Goal: Task Accomplishment & Management: Complete application form

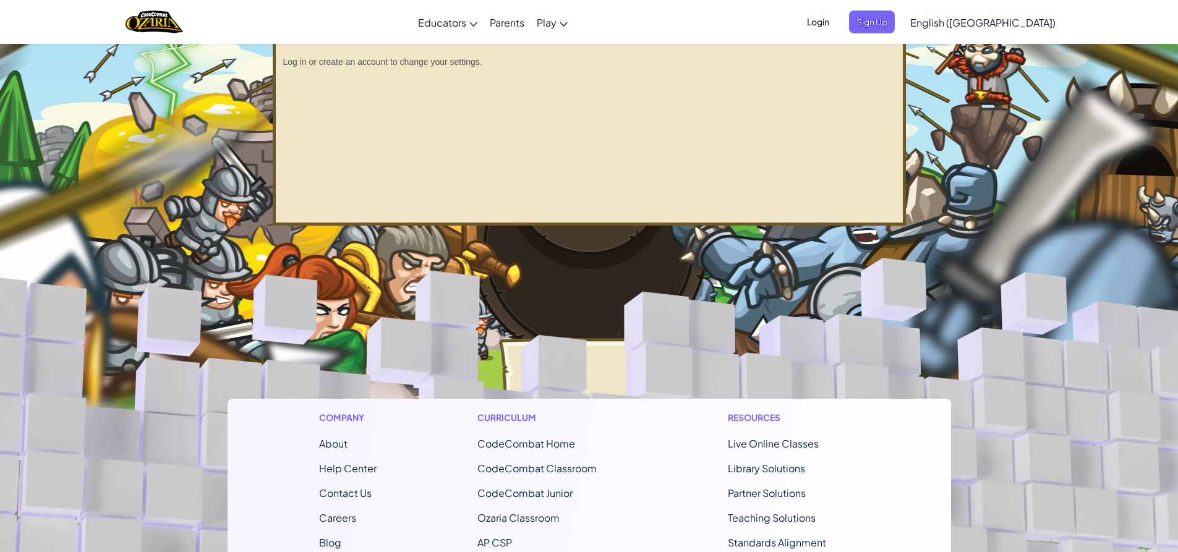
click at [837, 24] on span "Login" at bounding box center [818, 22] width 37 height 23
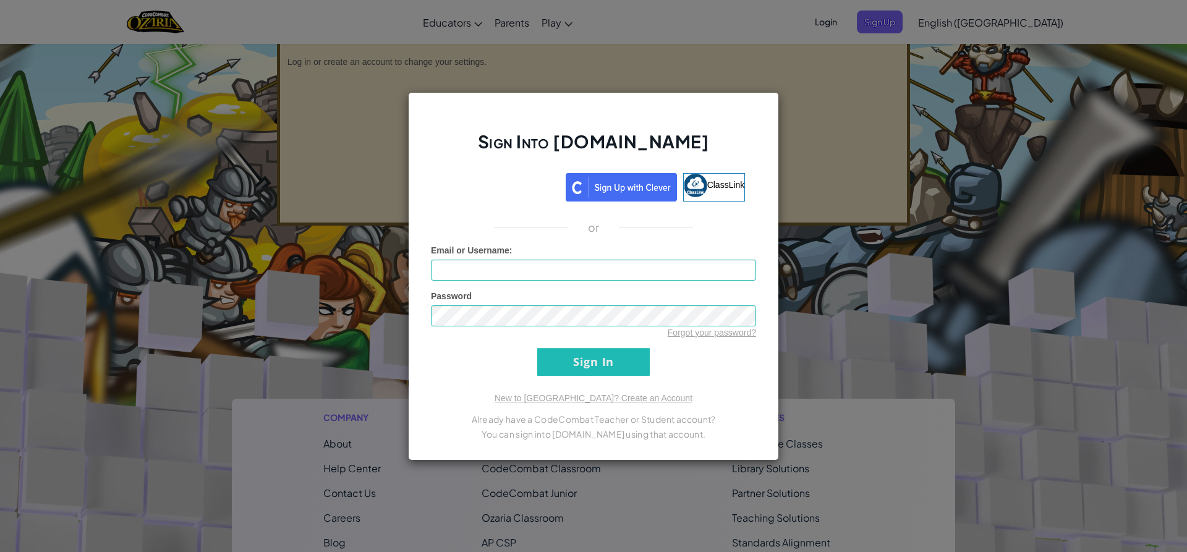
click at [977, 31] on div "Sign Into [DOMAIN_NAME] ClassLink or Unknown Error Email or Username : Password…" at bounding box center [593, 276] width 1187 height 552
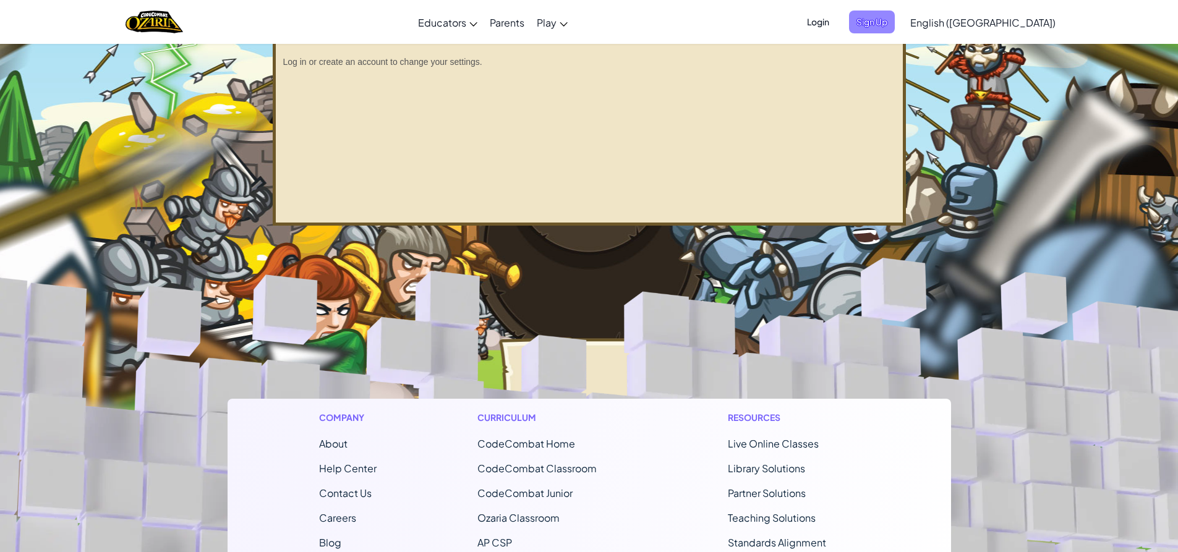
click at [895, 23] on span "Sign Up" at bounding box center [872, 22] width 46 height 23
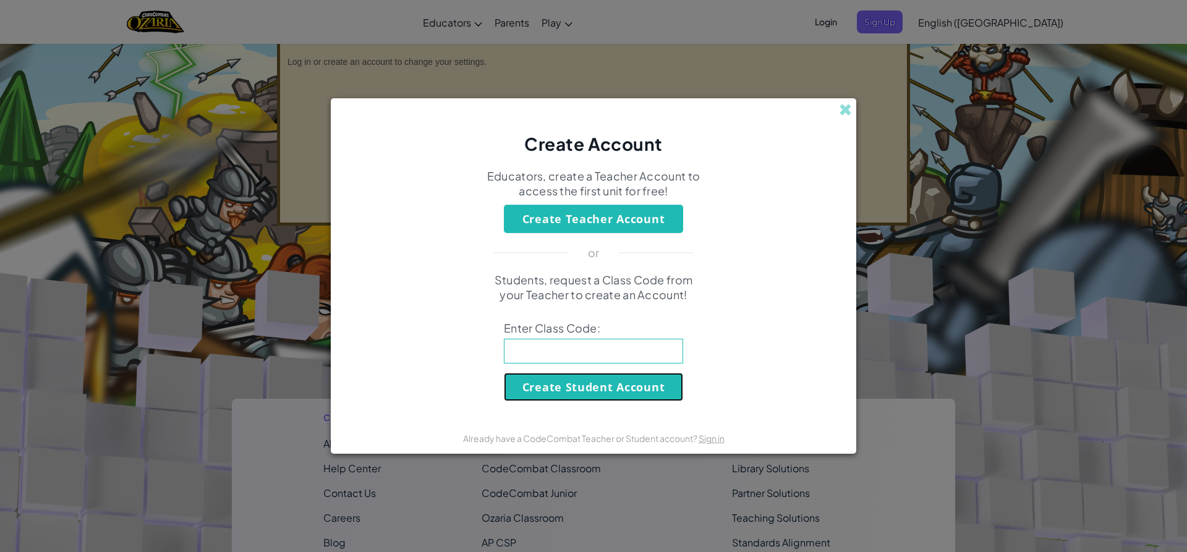
click at [601, 380] on button "Create Student Account" at bounding box center [593, 387] width 179 height 28
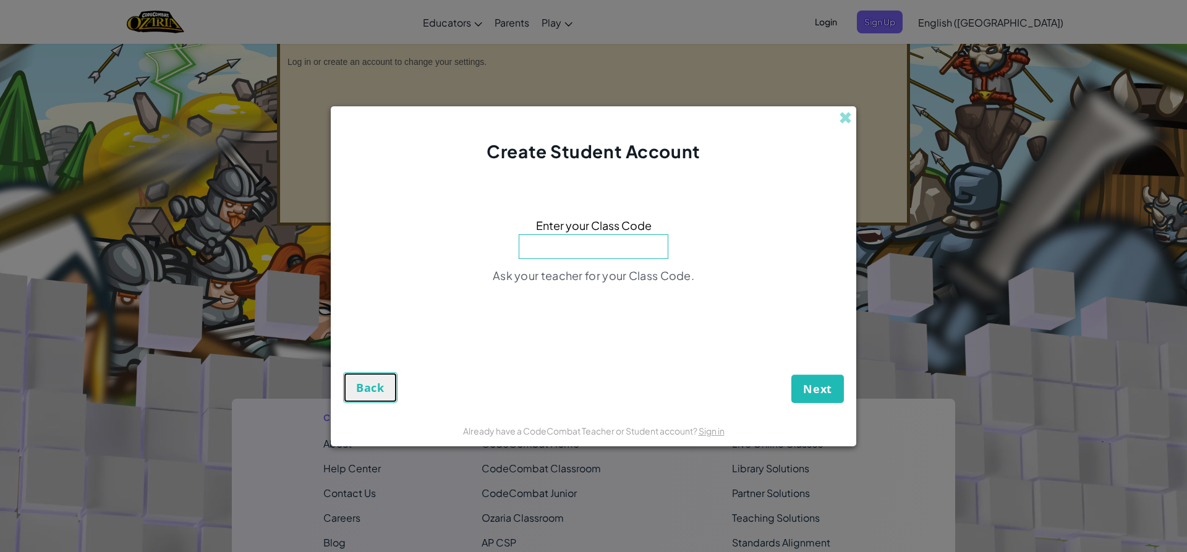
click at [347, 375] on button "Back" at bounding box center [370, 387] width 54 height 31
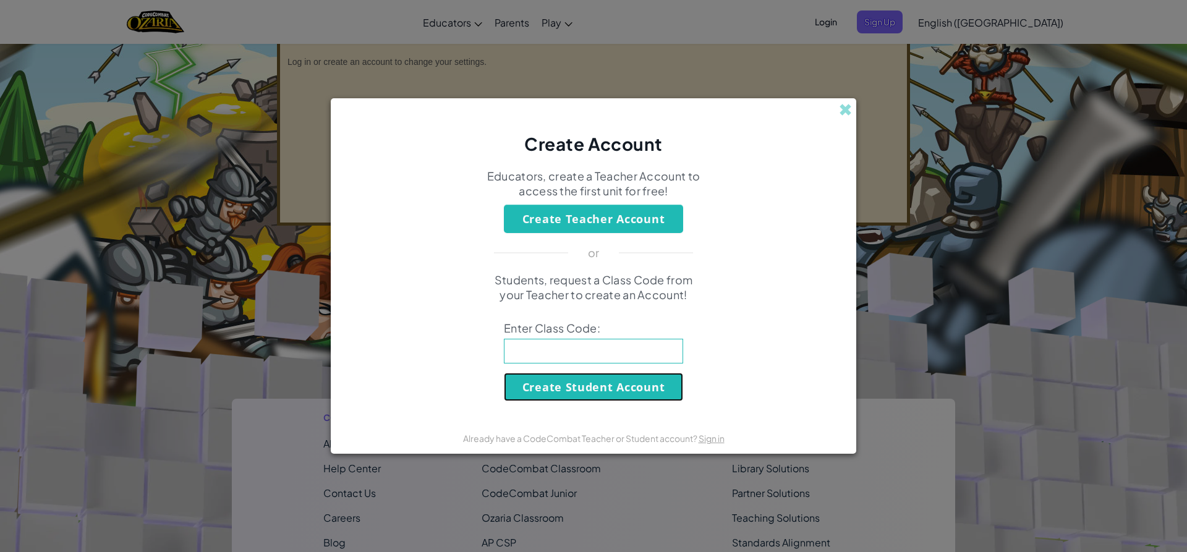
click at [573, 374] on button "Create Student Account" at bounding box center [593, 387] width 179 height 28
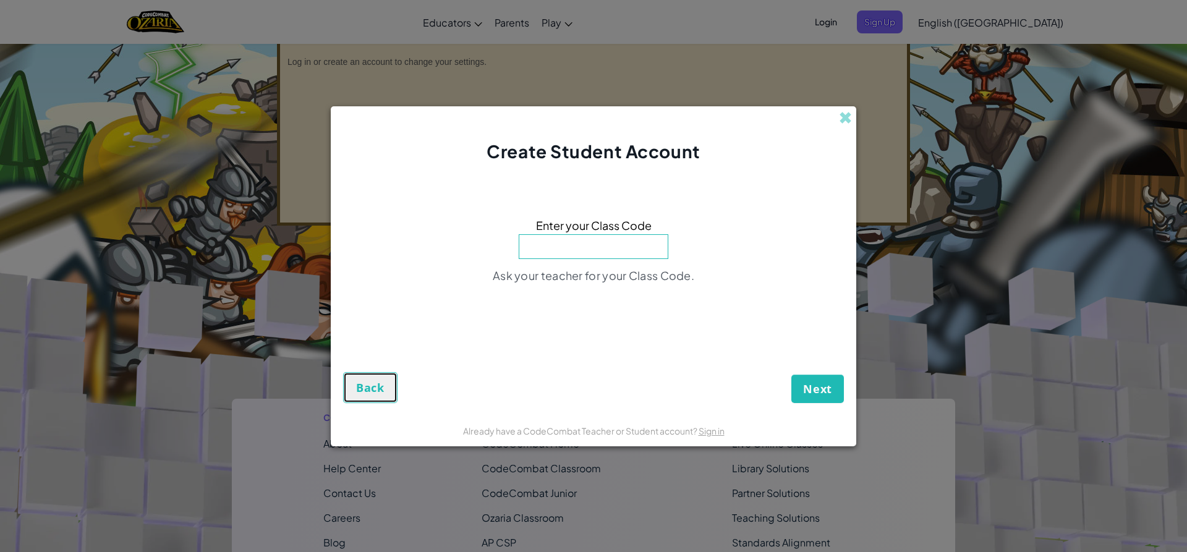
click at [355, 394] on button "Back" at bounding box center [370, 387] width 54 height 31
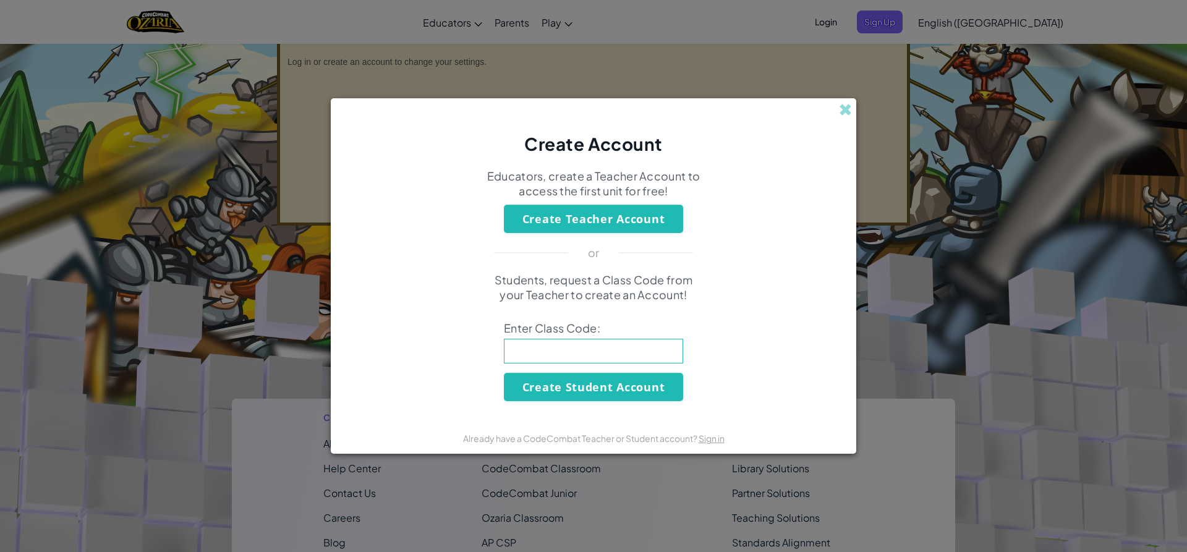
click at [640, 349] on input at bounding box center [593, 351] width 179 height 25
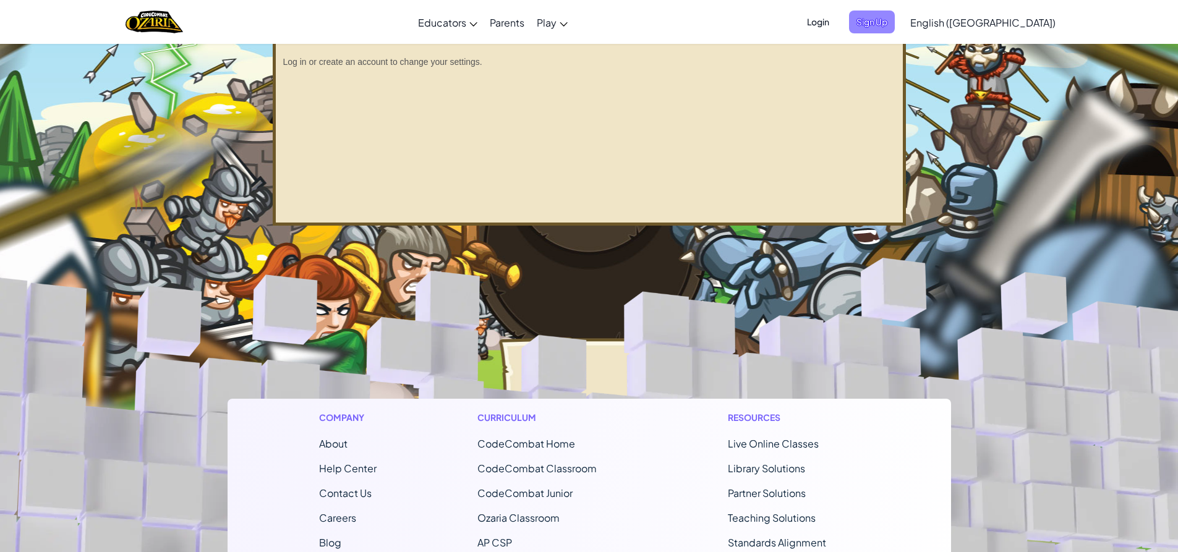
click at [895, 21] on span "Sign Up" at bounding box center [872, 22] width 46 height 23
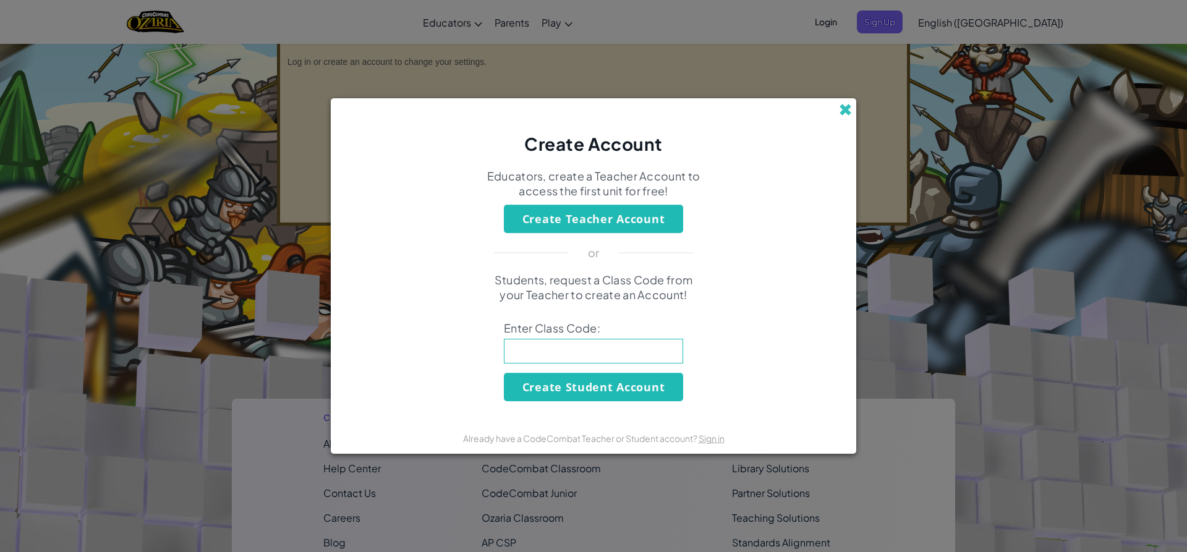
click at [850, 108] on span at bounding box center [845, 109] width 13 height 13
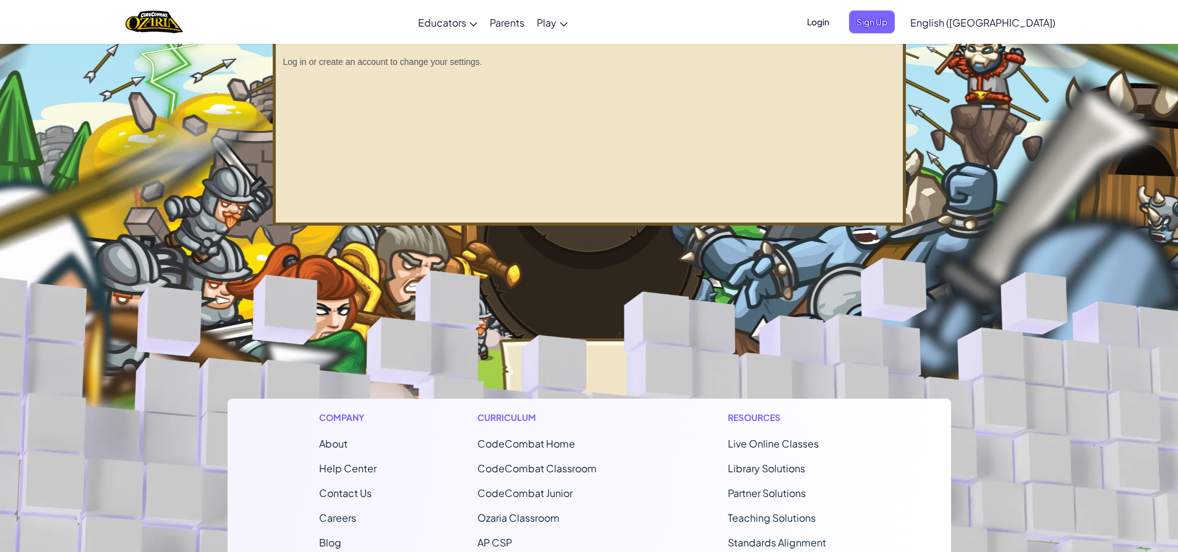
click at [837, 29] on span "Login" at bounding box center [818, 22] width 37 height 23
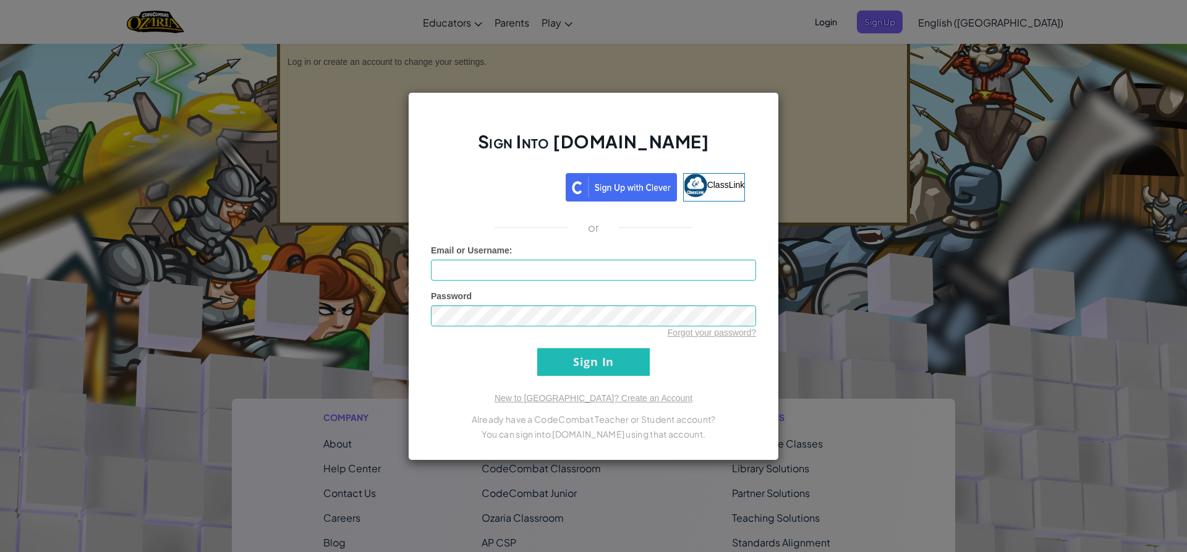
click at [798, 98] on div "Sign Into [DOMAIN_NAME] ClassLink or Unknown Error Email or Username : Password…" at bounding box center [593, 276] width 1187 height 552
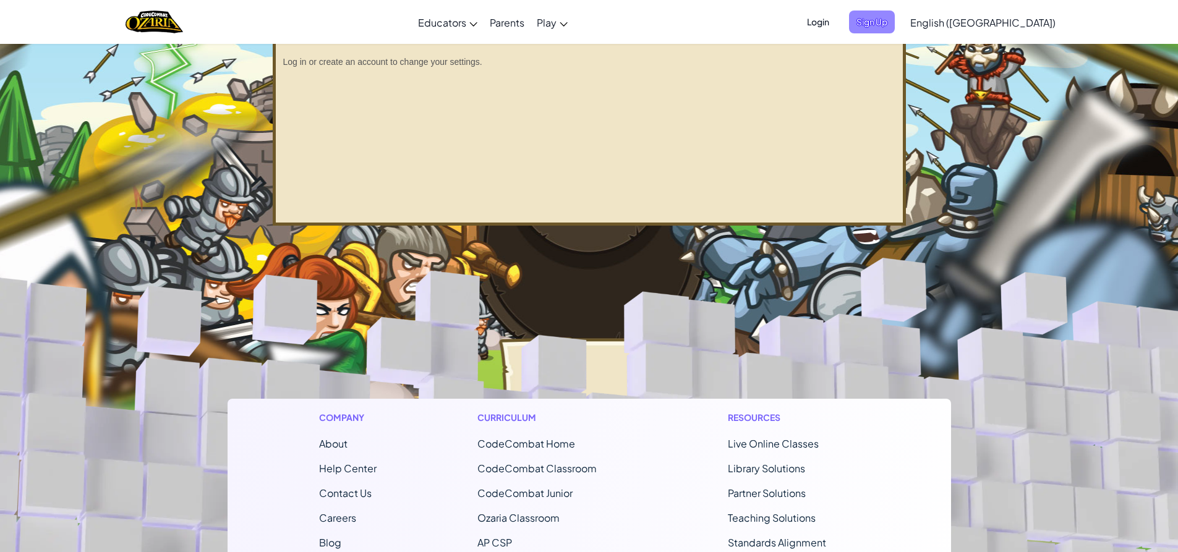
click at [895, 12] on span "Sign Up" at bounding box center [872, 22] width 46 height 23
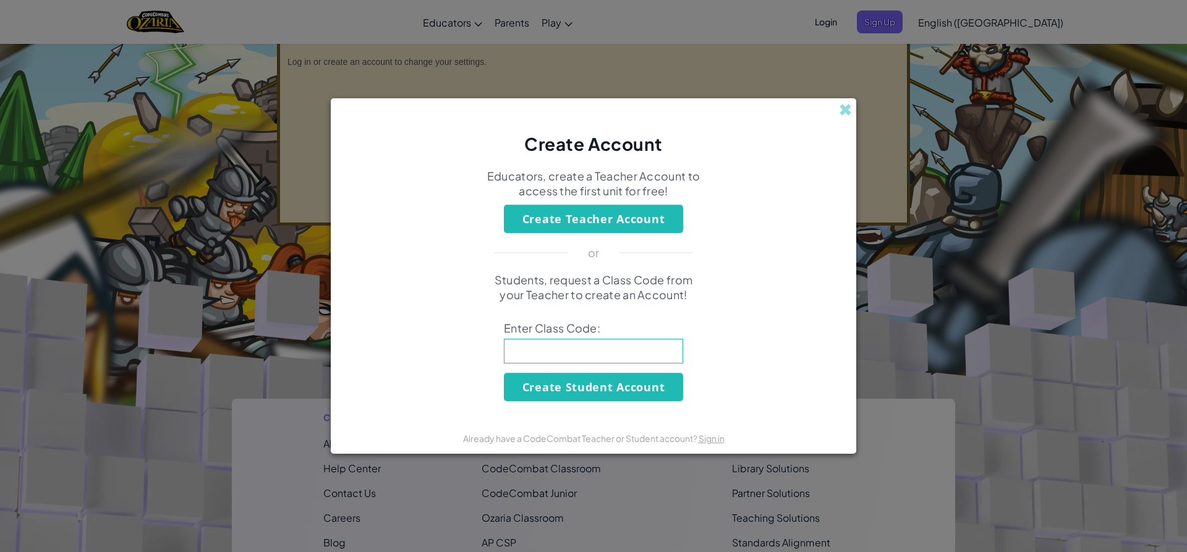
click at [599, 347] on input at bounding box center [593, 351] width 179 height 25
type input "CakeSwordJump"
click button "Create Student Account" at bounding box center [593, 387] width 179 height 28
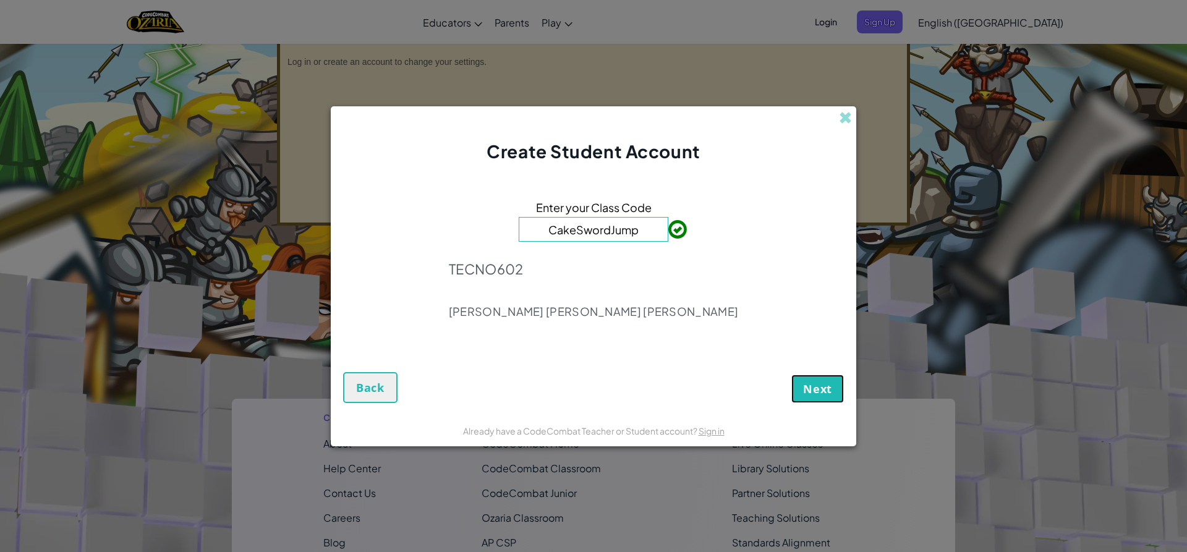
click at [808, 389] on span "Next" at bounding box center [817, 389] width 29 height 15
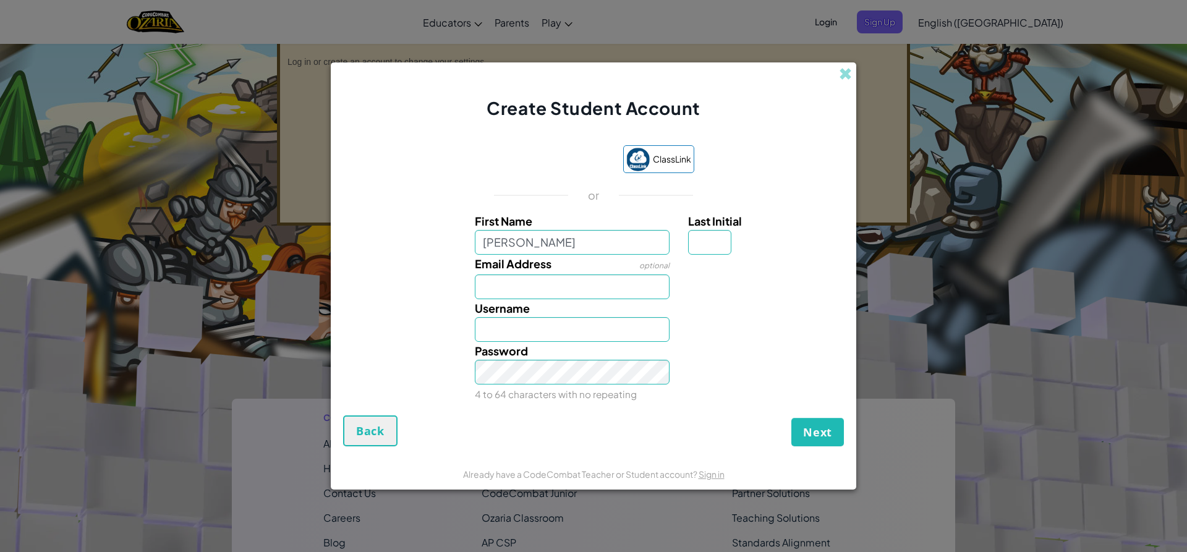
type input "[PERSON_NAME]"
click at [562, 290] on input "Email Address" at bounding box center [572, 287] width 195 height 25
type input "[EMAIL_ADDRESS][DOMAIN_NAME]"
click at [792, 418] on button "Next" at bounding box center [818, 432] width 53 height 28
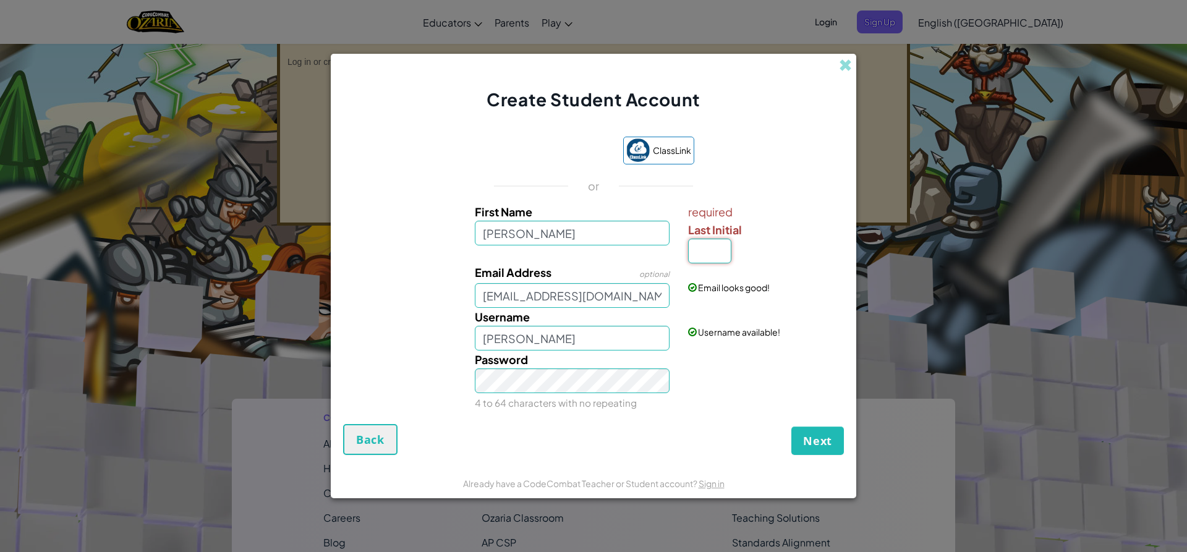
click at [695, 254] on input "Last Initial" at bounding box center [709, 251] width 43 height 25
type input "z"
type input "[PERSON_NAME]"
click at [823, 435] on span "Next" at bounding box center [817, 441] width 29 height 15
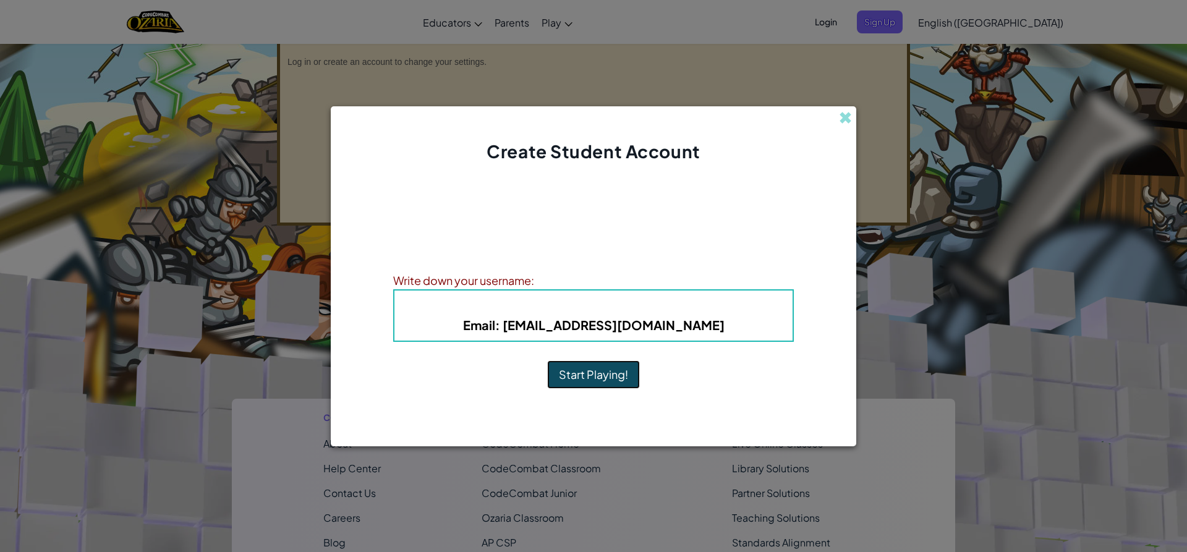
click at [592, 379] on button "Start Playing!" at bounding box center [593, 375] width 93 height 28
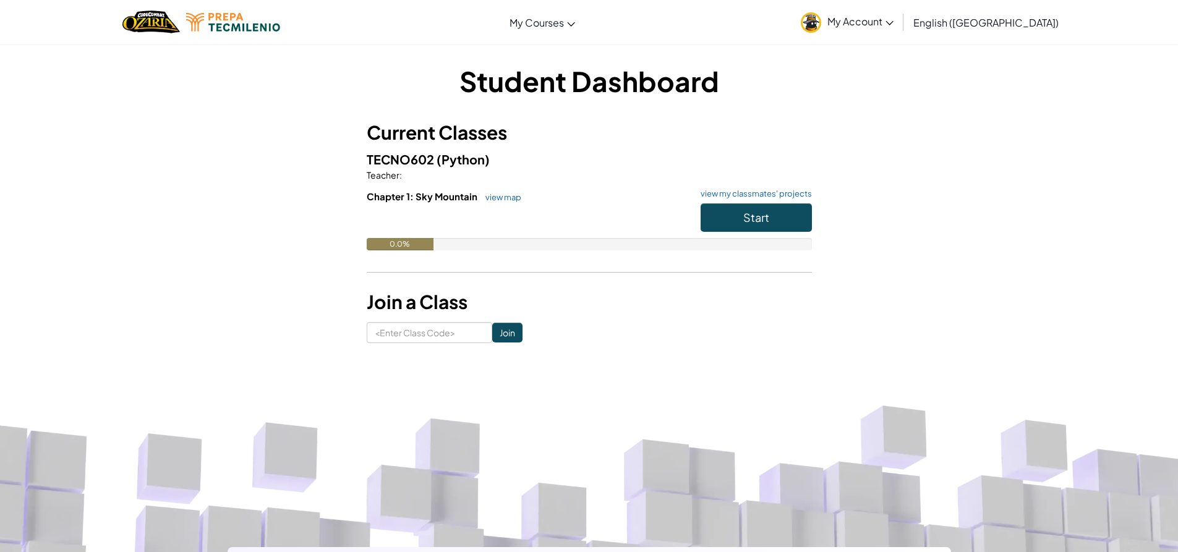
scroll to position [3, 0]
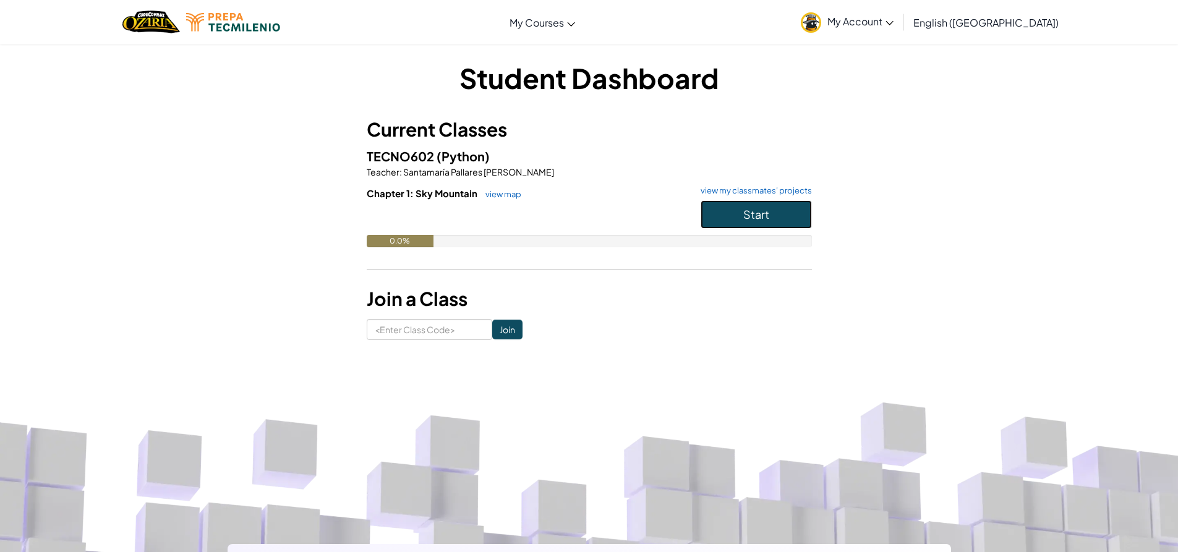
click at [753, 210] on span "Start" at bounding box center [756, 214] width 26 height 14
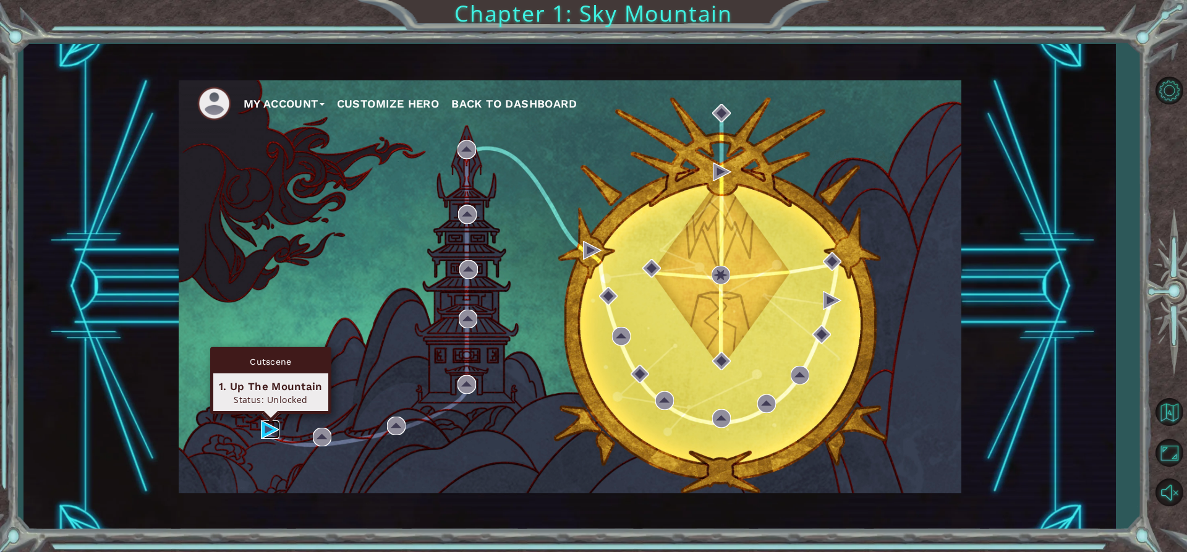
click at [271, 425] on img at bounding box center [270, 430] width 19 height 19
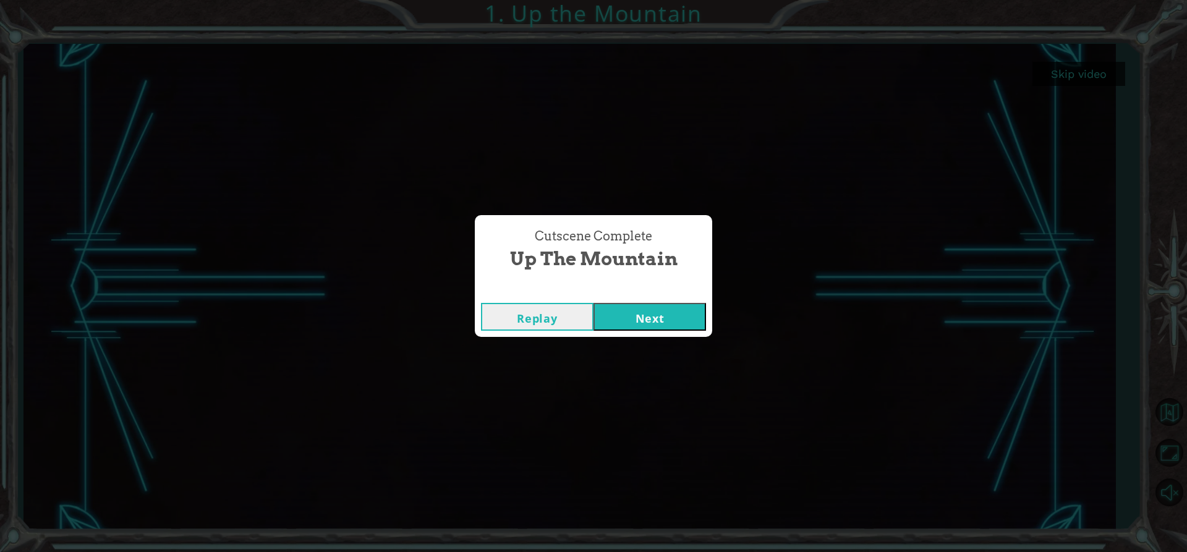
click at [652, 312] on button "Next" at bounding box center [650, 317] width 113 height 28
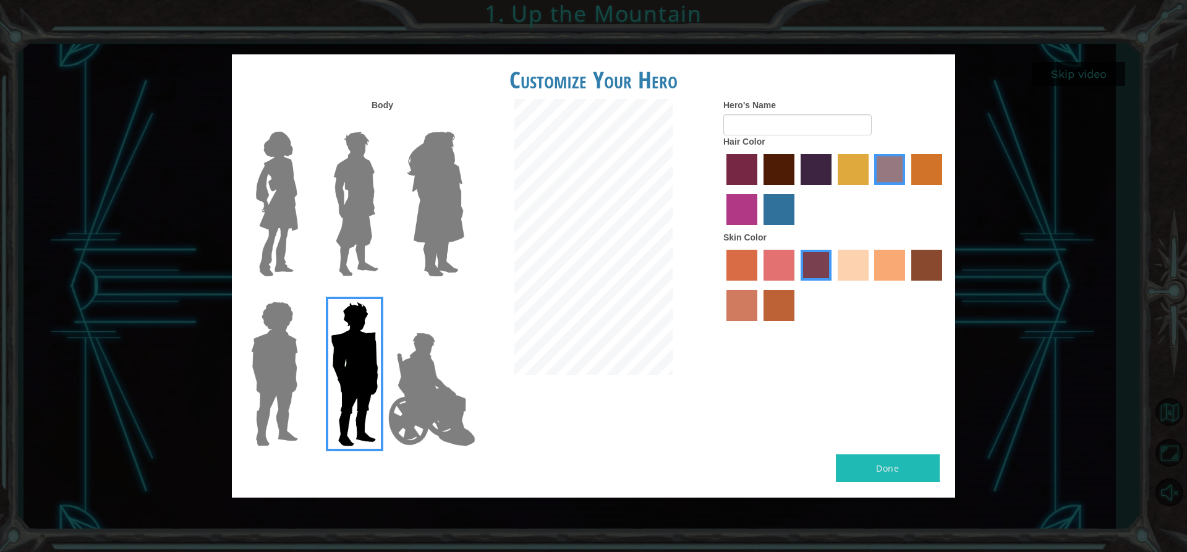
click at [918, 262] on label "karma skin color" at bounding box center [927, 265] width 31 height 31
click at [907, 285] on input "karma skin color" at bounding box center [907, 285] width 0 height 0
click at [251, 391] on img at bounding box center [274, 374] width 57 height 155
click at [303, 294] on input "Hero Steven" at bounding box center [303, 294] width 0 height 0
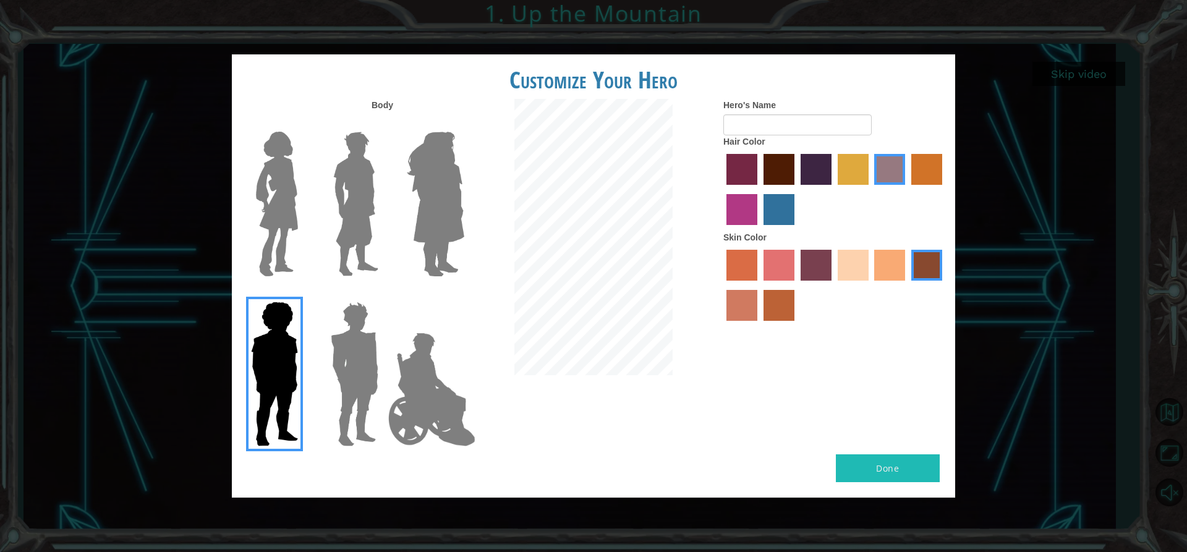
click at [729, 200] on label "medium red violet hair color" at bounding box center [742, 209] width 31 height 31
click at [944, 189] on input "medium red violet hair color" at bounding box center [944, 189] width 0 height 0
click at [869, 174] on div at bounding box center [835, 191] width 223 height 80
click at [854, 170] on label "tulip tree hair color" at bounding box center [853, 169] width 31 height 31
click at [834, 189] on input "tulip tree hair color" at bounding box center [834, 189] width 0 height 0
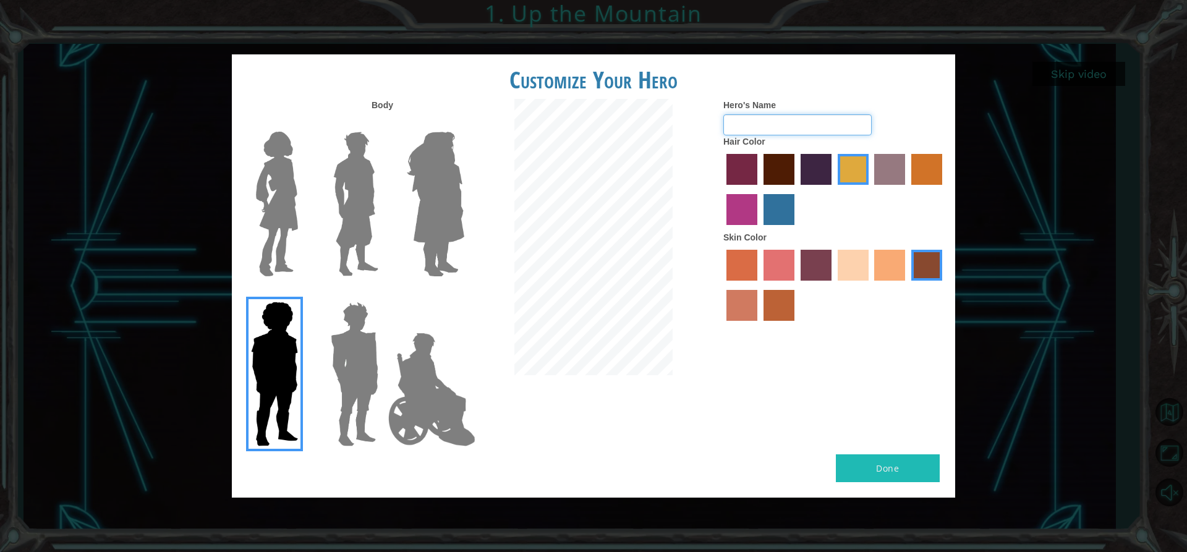
click at [751, 129] on input "Hero's Name" at bounding box center [798, 124] width 148 height 21
type input "Milito el mas loquito"
click at [875, 475] on button "Done" at bounding box center [888, 469] width 104 height 28
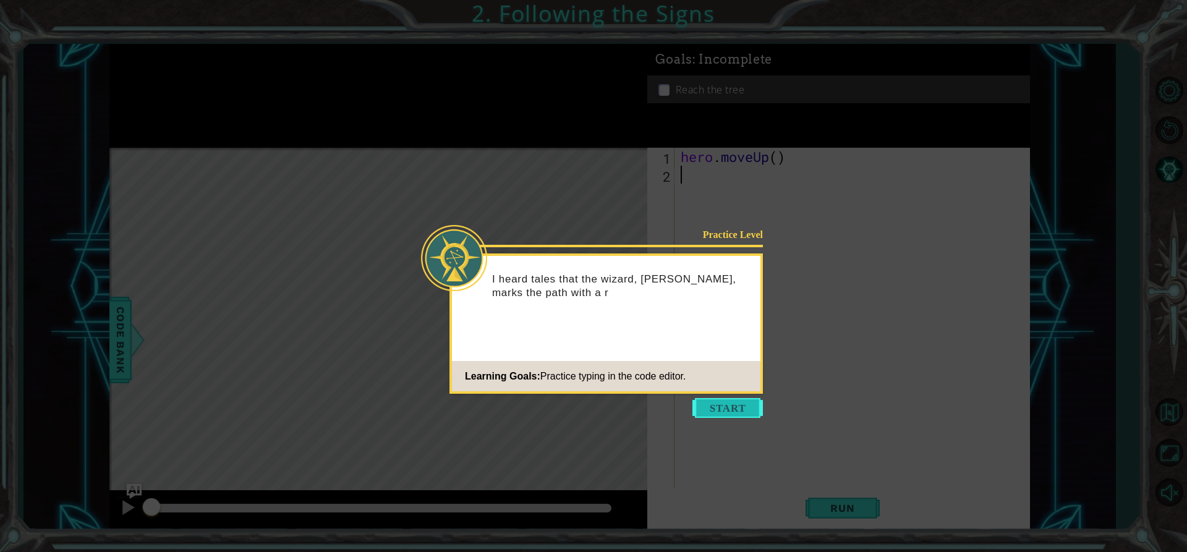
click at [744, 408] on button "Start" at bounding box center [728, 408] width 71 height 20
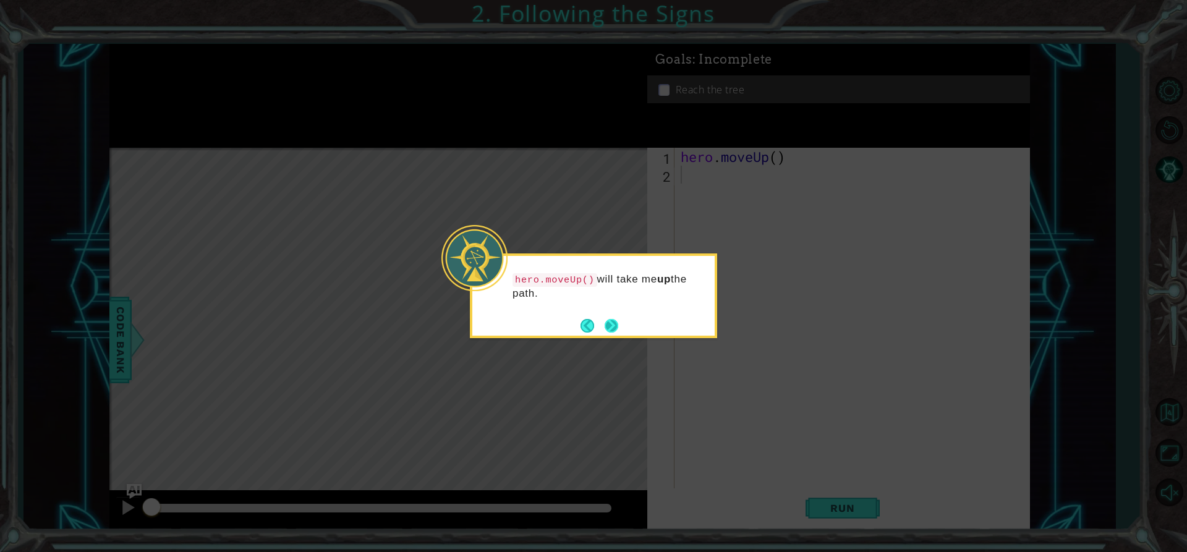
click at [617, 325] on button "Next" at bounding box center [612, 326] width 14 height 14
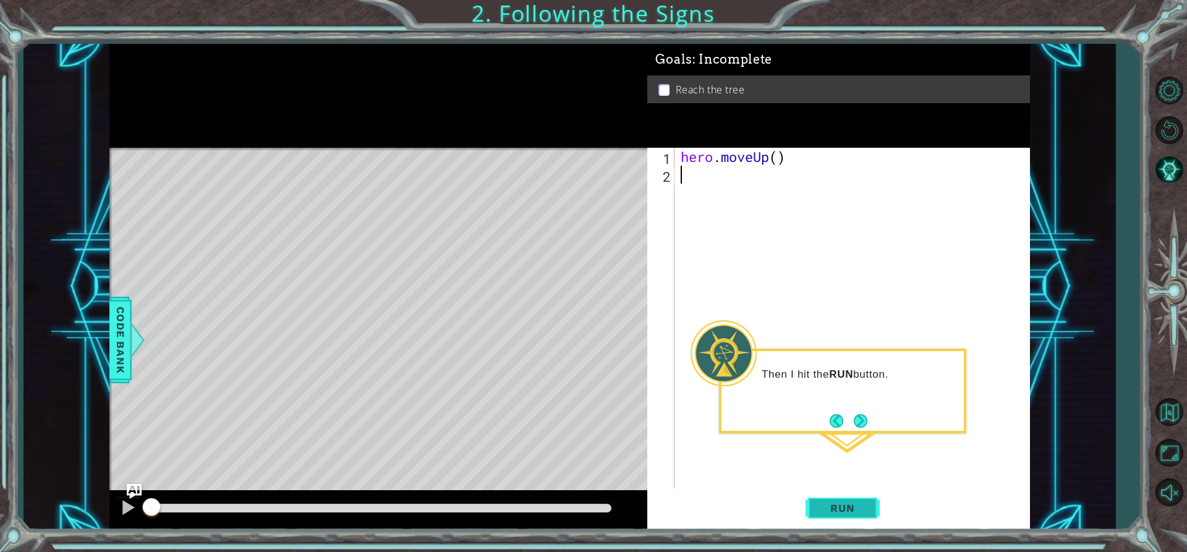
click at [849, 518] on button "Run" at bounding box center [843, 508] width 74 height 38
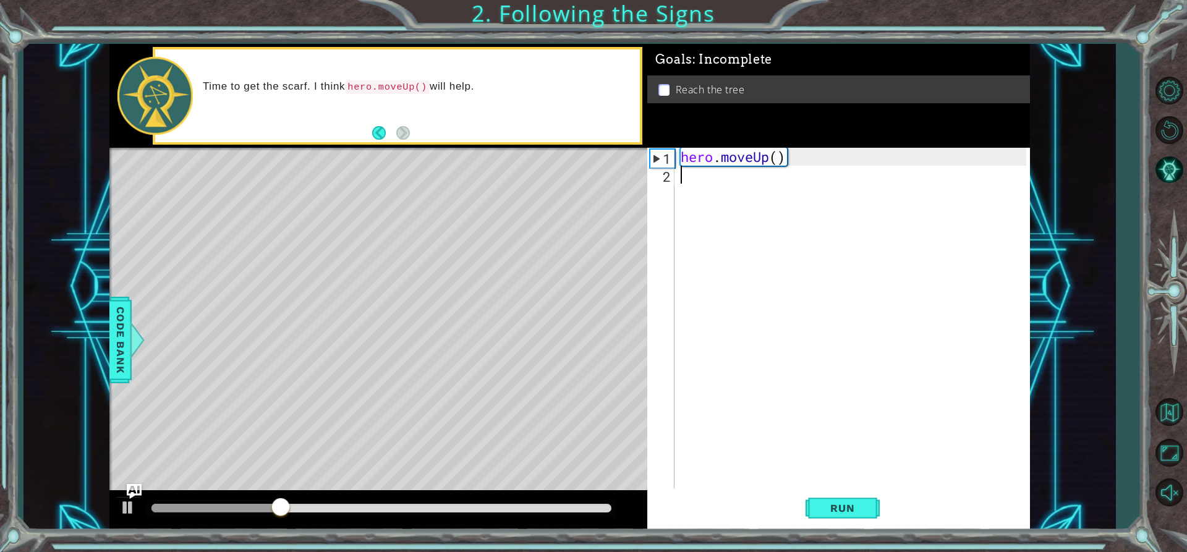
type textarea "h"
click at [842, 513] on span "Run" at bounding box center [842, 508] width 49 height 12
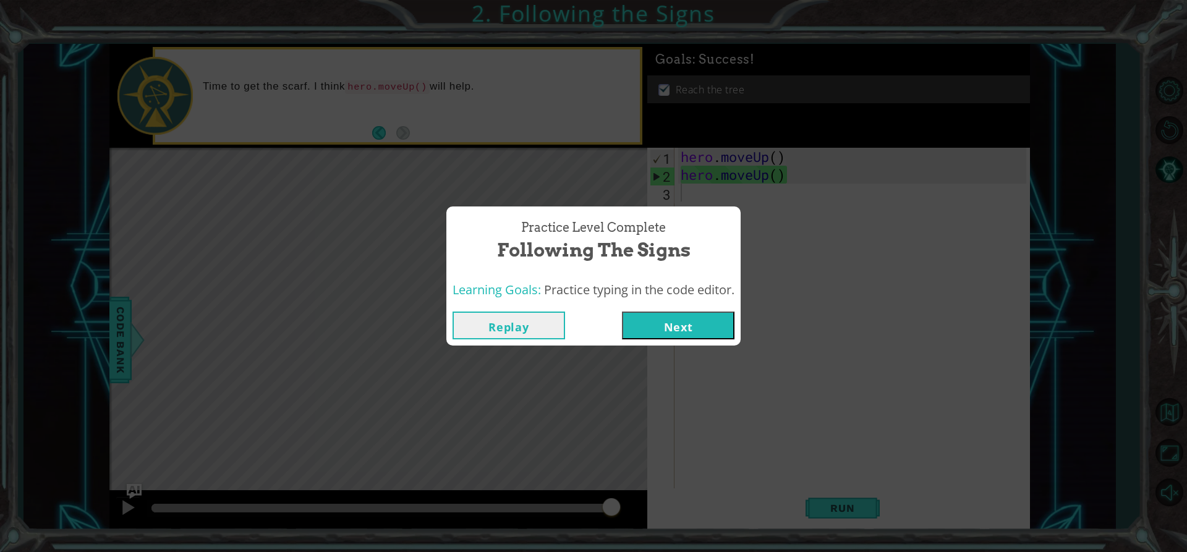
click at [530, 325] on button "Replay" at bounding box center [509, 326] width 113 height 28
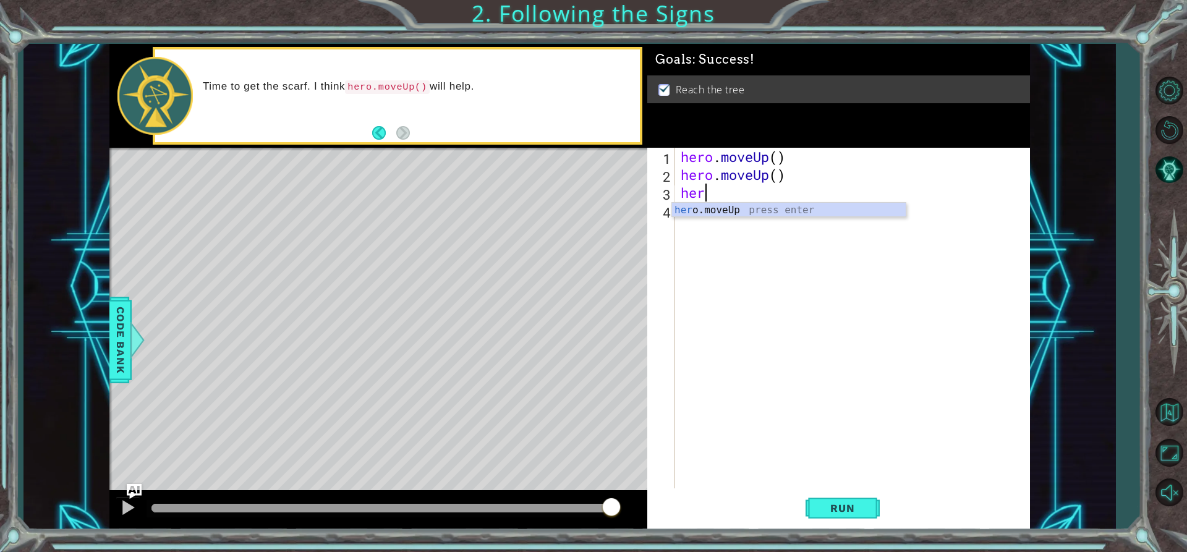
scroll to position [0, 1]
type textarea "her"
click at [859, 507] on span "Run" at bounding box center [842, 508] width 49 height 12
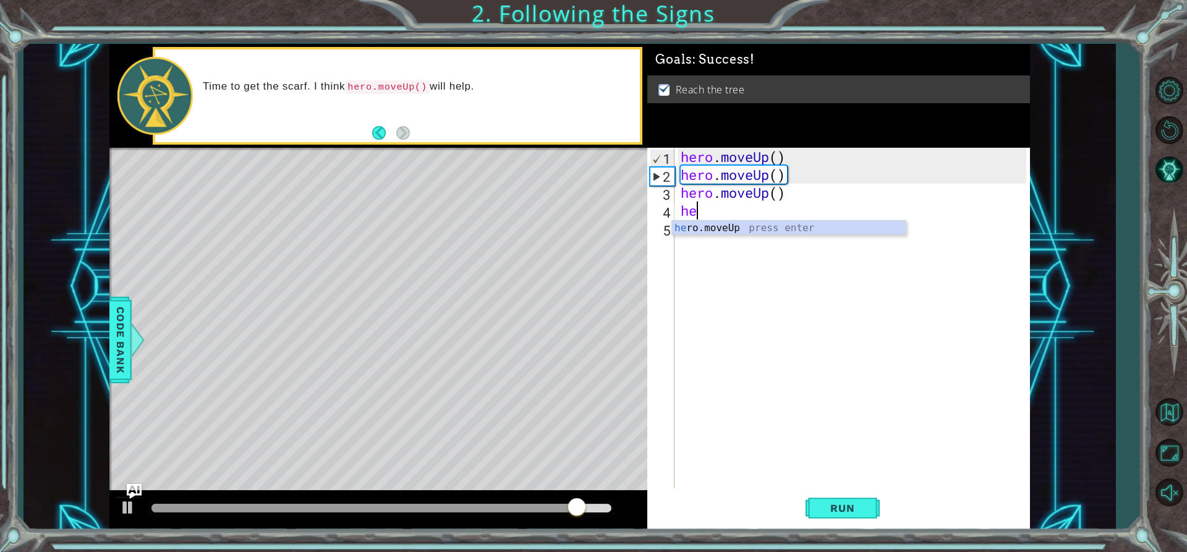
type textarea "he"
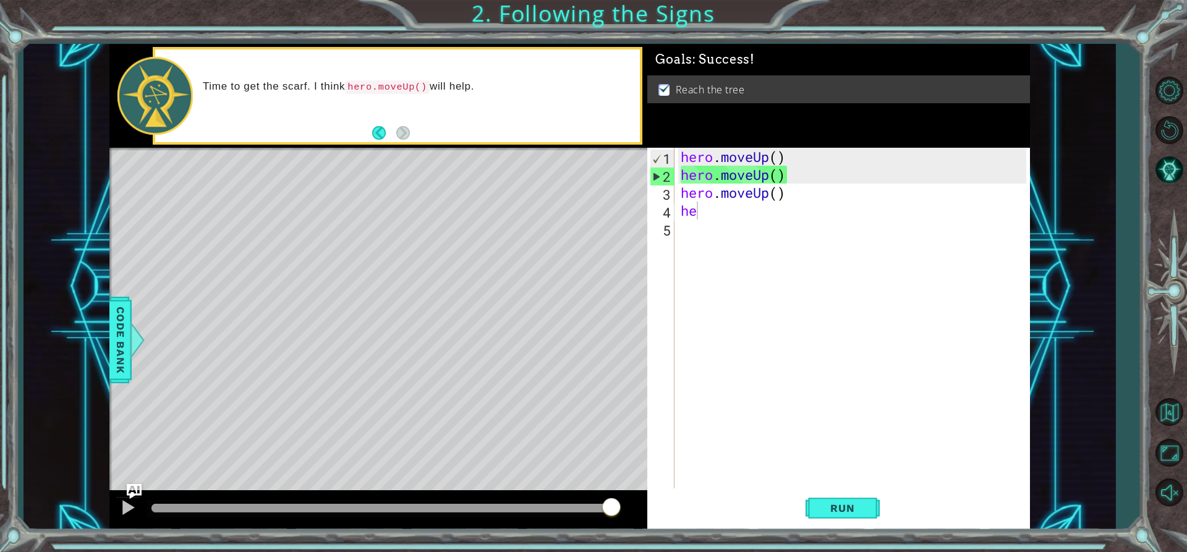
click at [778, 237] on div "hero . moveUp ( ) hero . moveUp ( ) hero . moveUp ( ) he" at bounding box center [855, 336] width 354 height 377
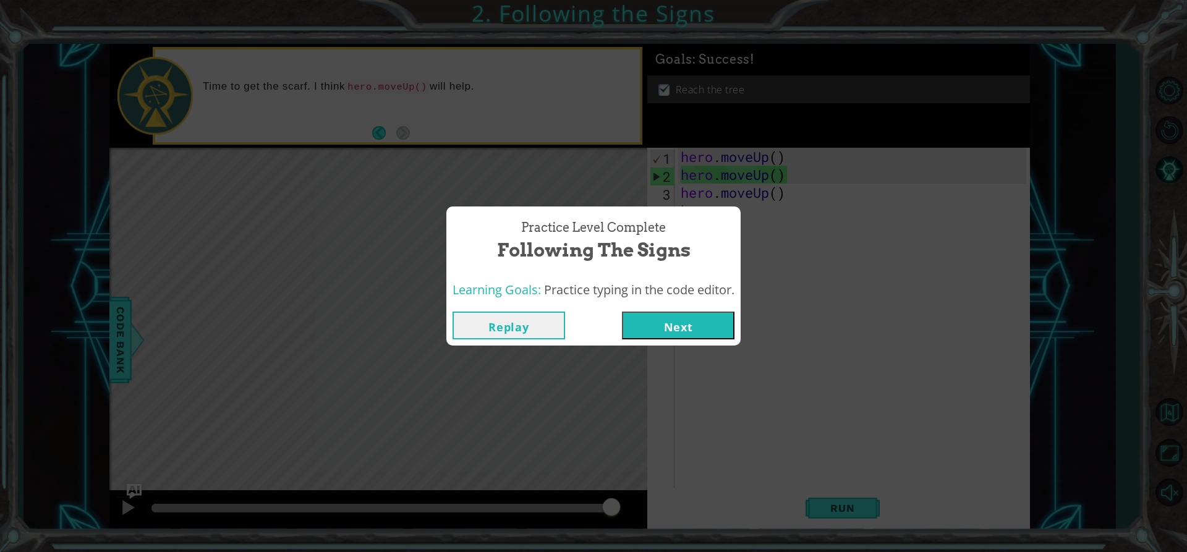
click at [663, 314] on button "Next" at bounding box center [678, 326] width 113 height 28
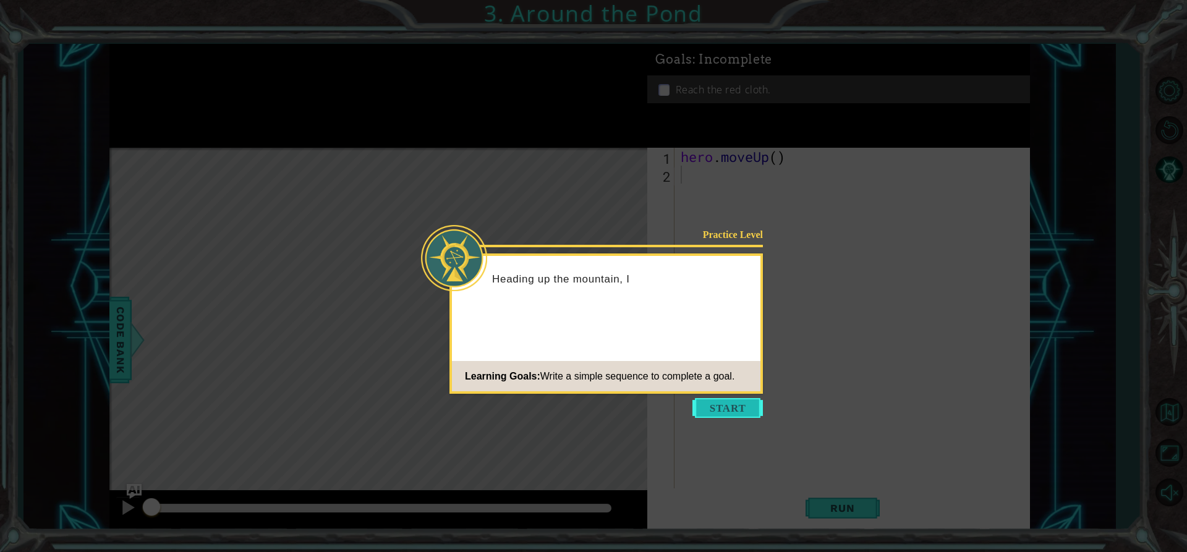
click at [740, 414] on button "Start" at bounding box center [728, 408] width 71 height 20
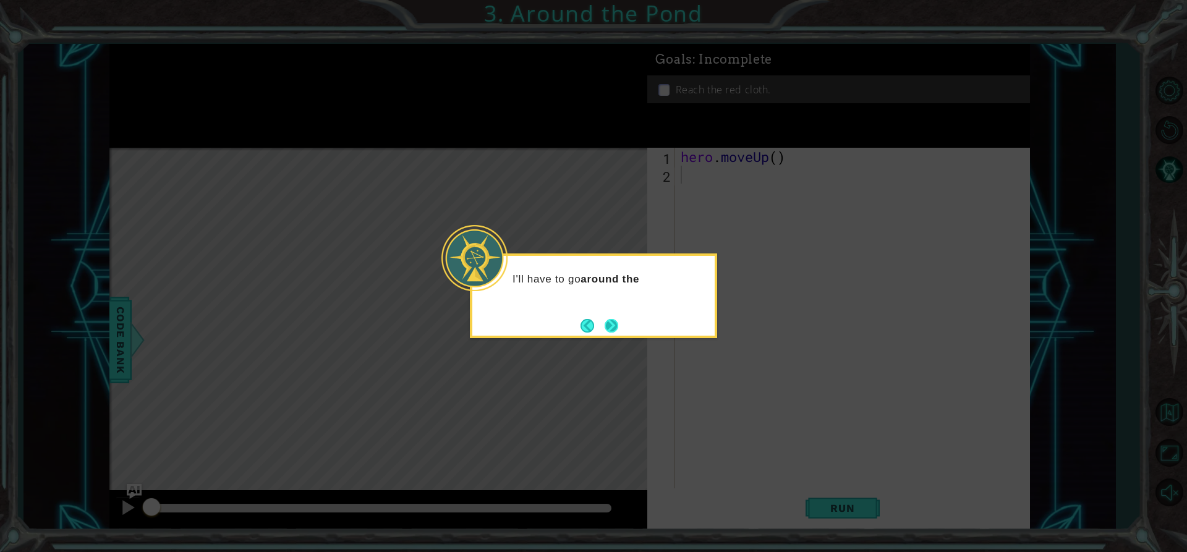
click at [617, 323] on button "Next" at bounding box center [612, 326] width 14 height 14
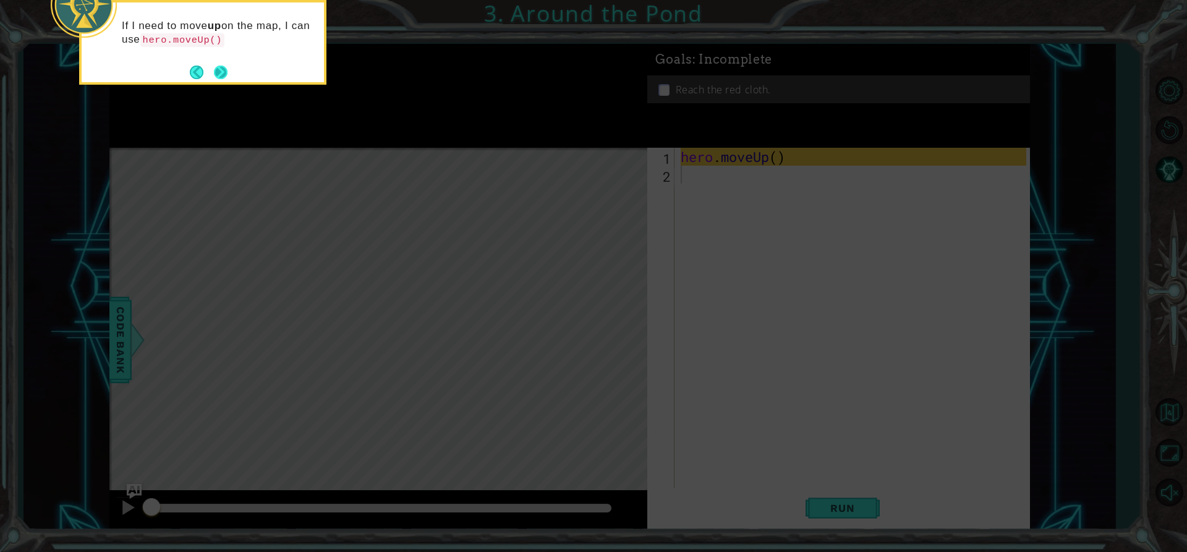
click at [215, 79] on button "Next" at bounding box center [221, 73] width 14 height 14
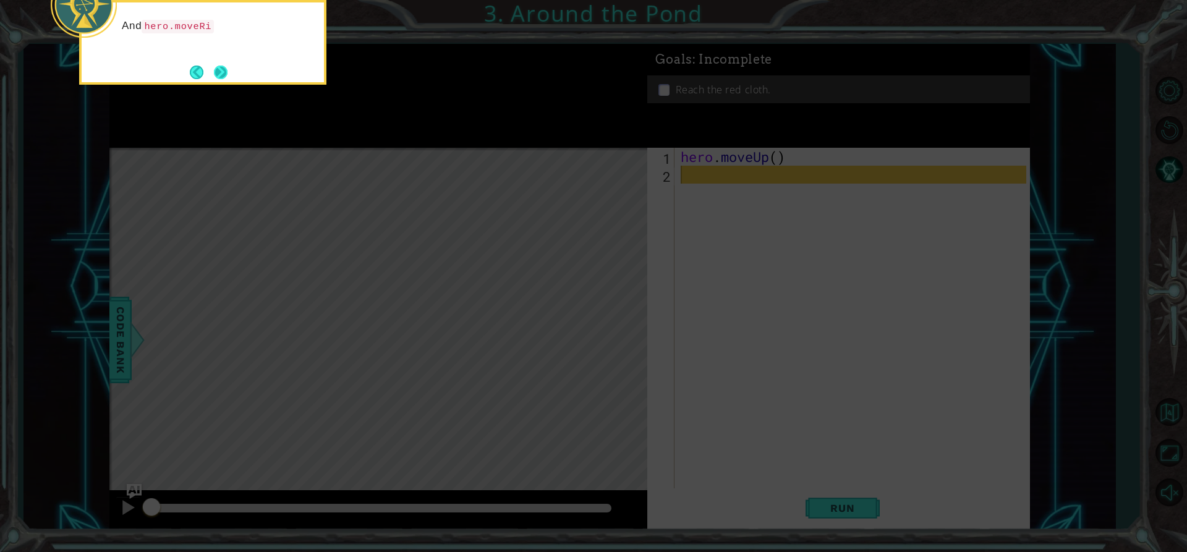
click at [228, 75] on button "Next" at bounding box center [221, 73] width 14 height 14
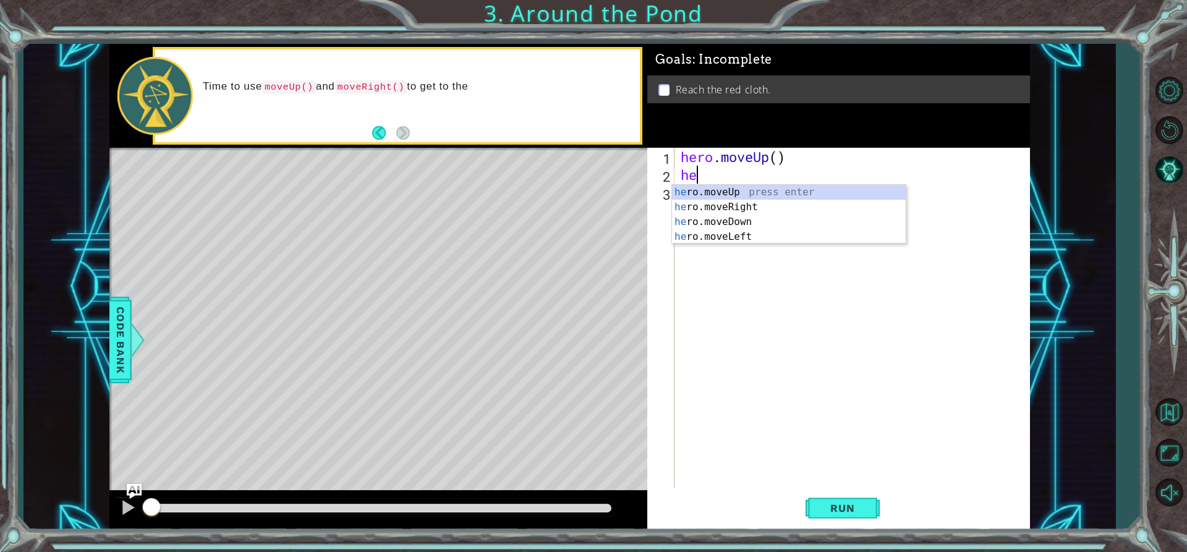
type textarea "her"
click at [740, 200] on div "her o.moveUp press enter her o.moveRight press enter her o.moveDown press enter…" at bounding box center [789, 229] width 234 height 89
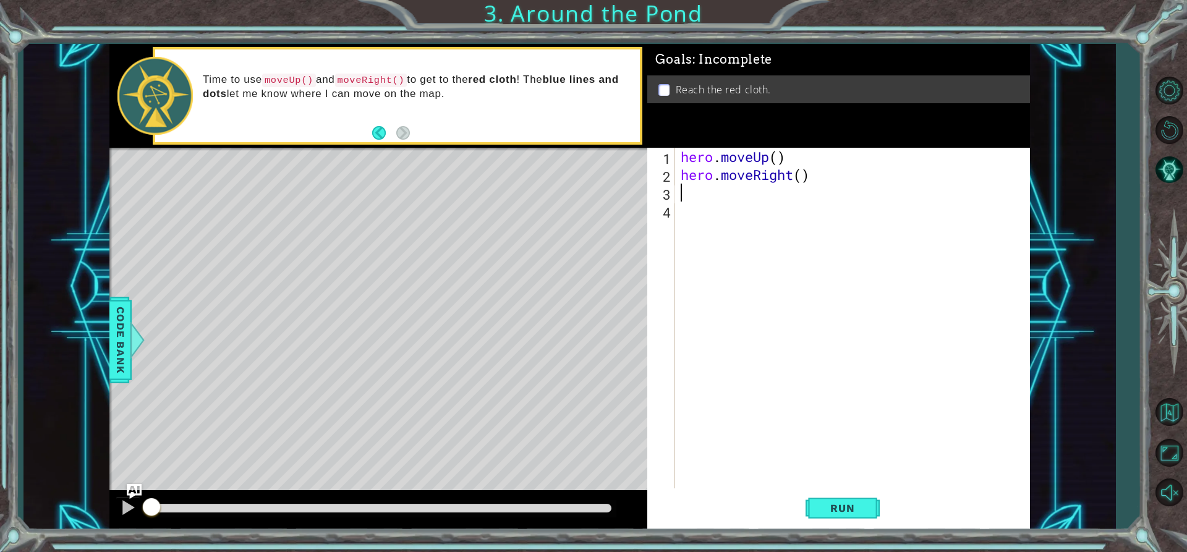
scroll to position [0, 0]
click at [821, 510] on span "Run" at bounding box center [842, 508] width 49 height 12
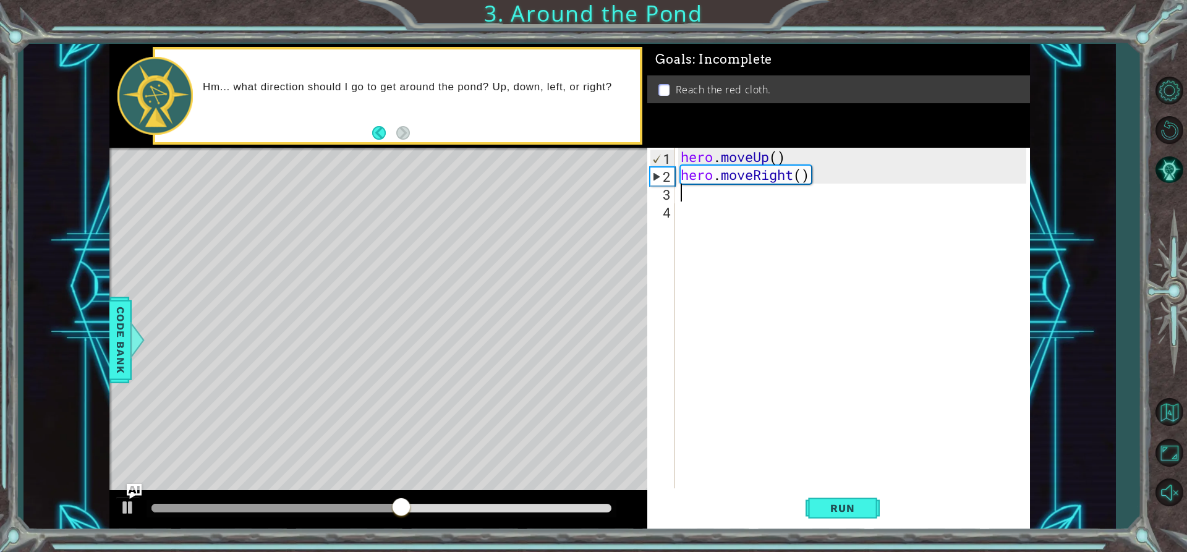
type textarea "h"
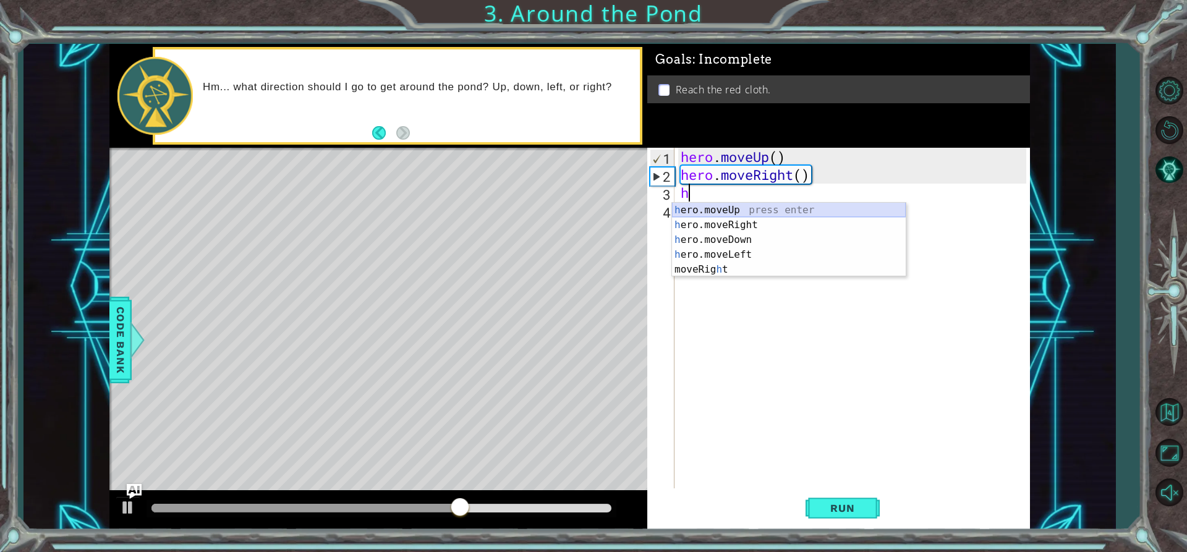
click at [716, 210] on div "h ero.moveUp press enter h ero.moveRight press enter h ero.moveDown press enter…" at bounding box center [789, 255] width 234 height 104
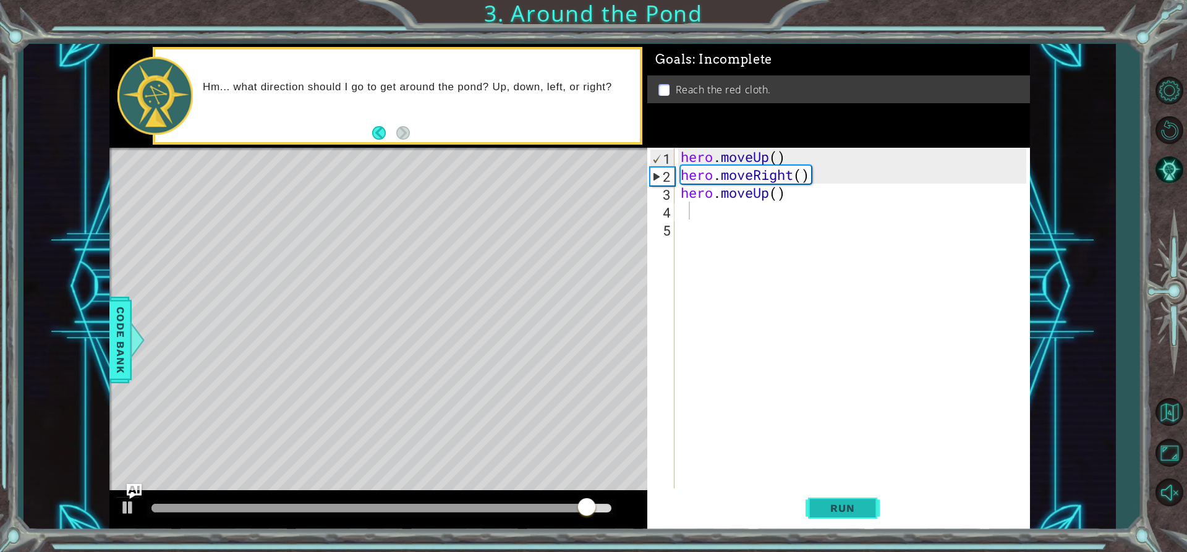
click at [859, 518] on button "Run" at bounding box center [843, 508] width 74 height 38
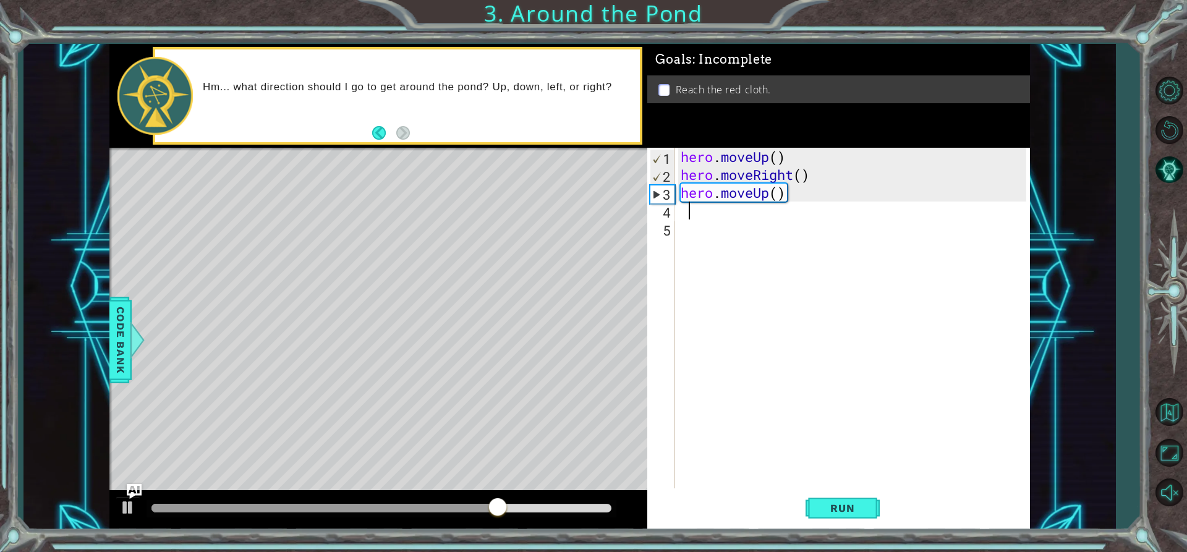
type textarea "h"
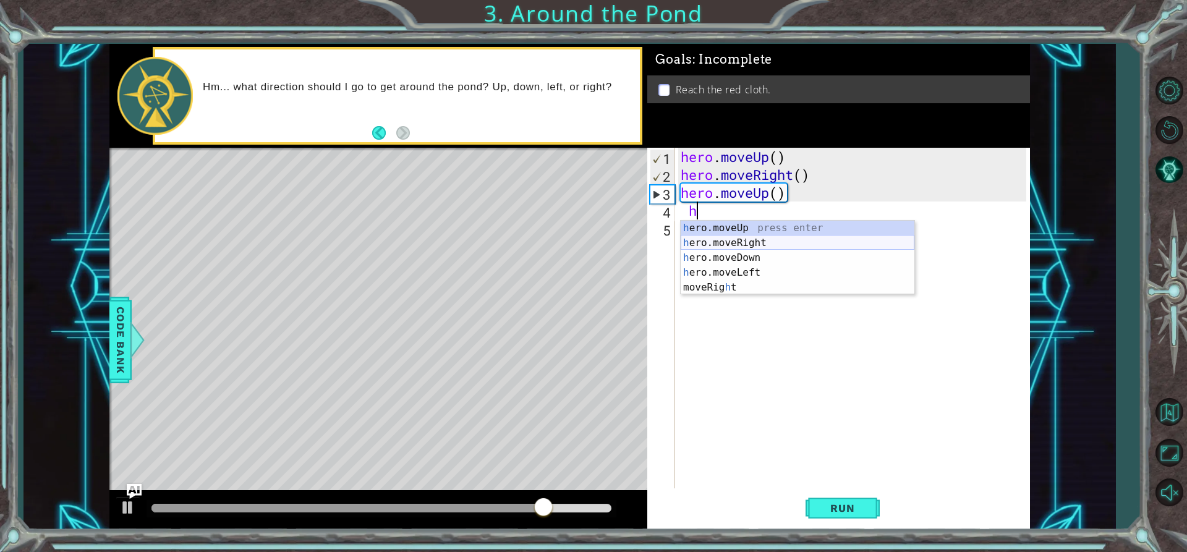
drag, startPoint x: 759, startPoint y: 243, endPoint x: 756, endPoint y: 255, distance: 12.6
click at [758, 244] on div "h ero.moveUp press enter h ero.moveRight press enter h ero.moveDown press enter…" at bounding box center [798, 273] width 234 height 104
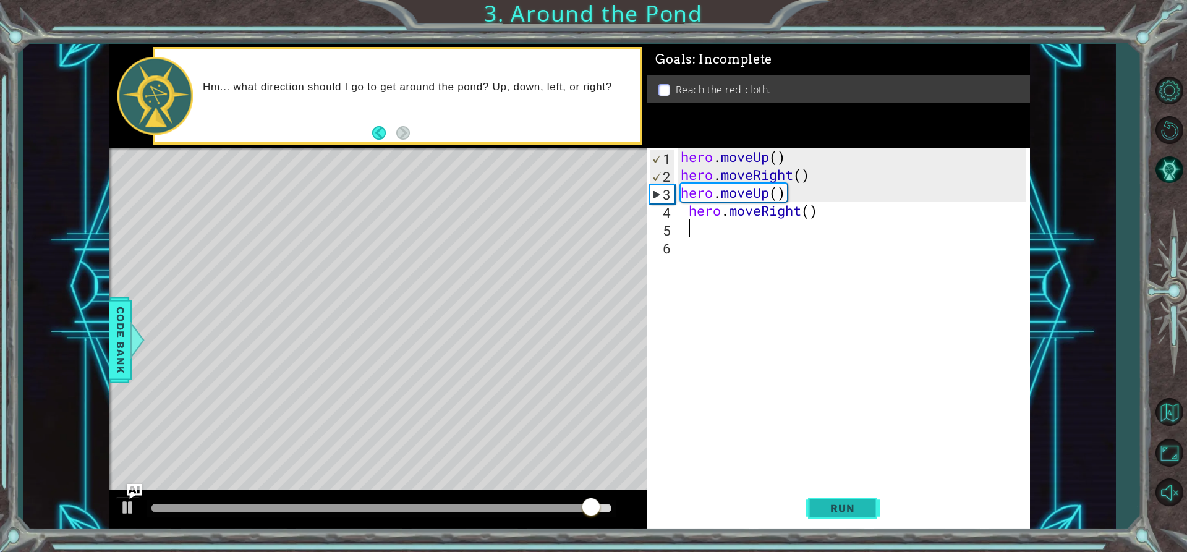
click at [878, 506] on button "Run" at bounding box center [843, 508] width 74 height 38
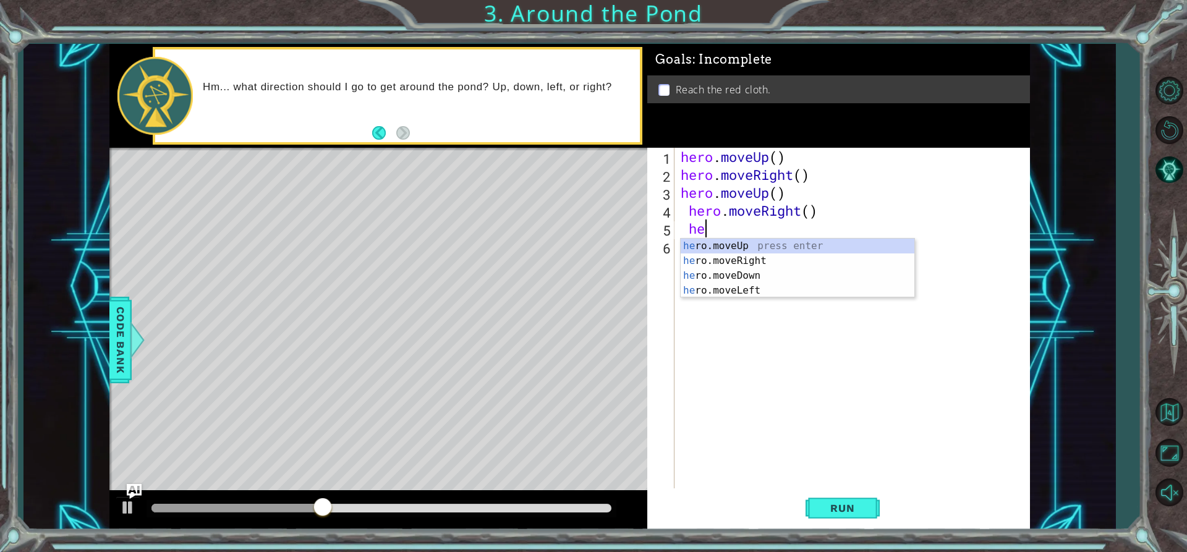
scroll to position [0, 1]
click at [747, 273] on div "he ro.moveUp press enter he ro.moveRight press enter he ro.moveDown press enter…" at bounding box center [798, 283] width 234 height 89
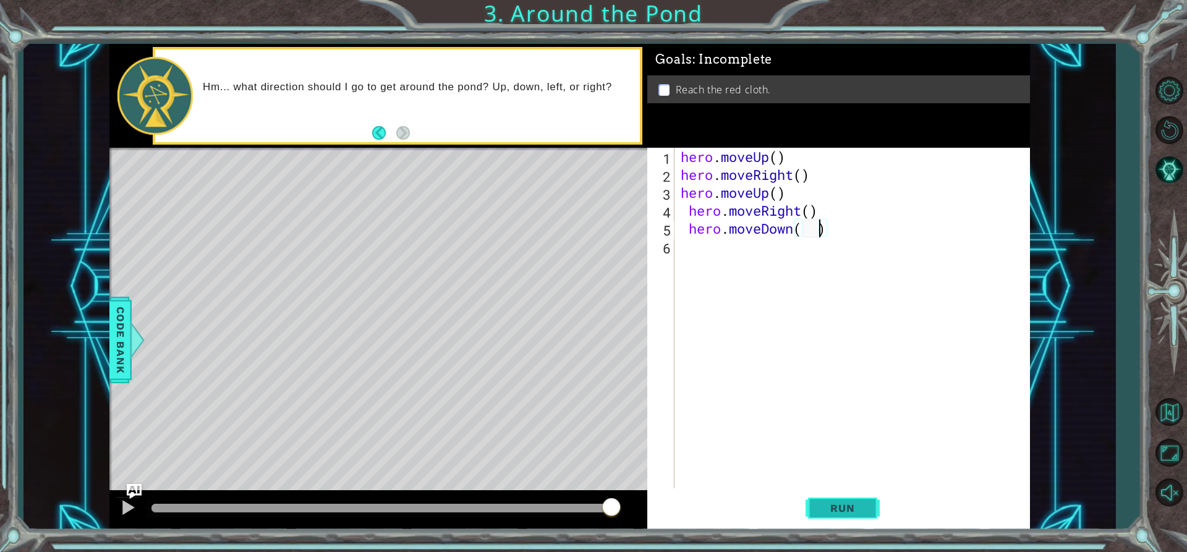
type textarea "hero.moveDown( )"
click at [855, 506] on span "Run" at bounding box center [842, 508] width 49 height 12
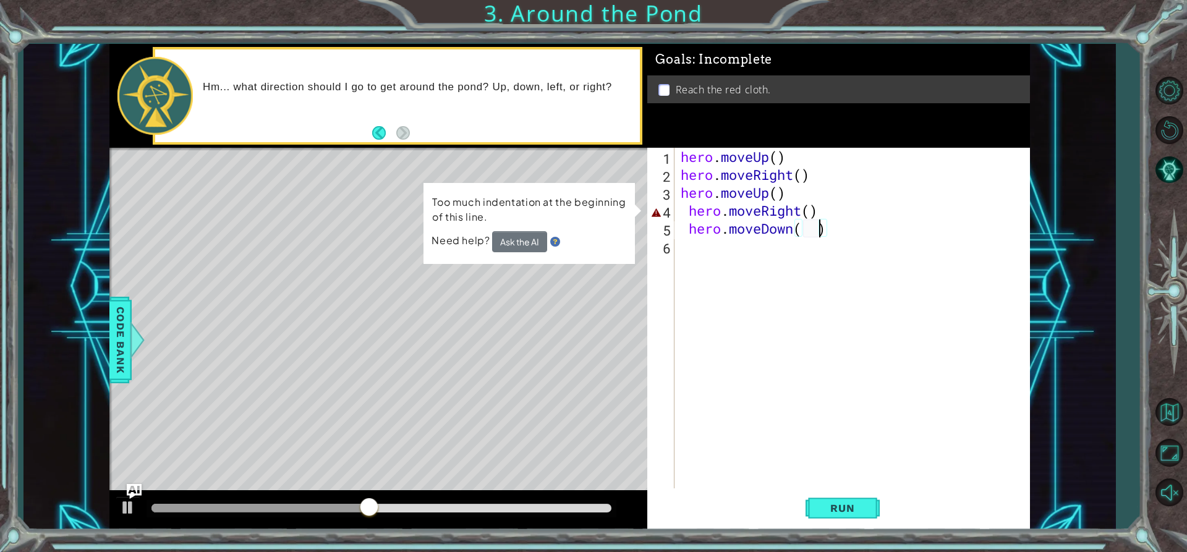
click at [748, 251] on div "hero . moveUp ( ) hero . moveRight ( ) hero . moveUp ( ) hero . moveRight ( ) h…" at bounding box center [855, 336] width 354 height 377
click at [797, 234] on div "hero . moveUp ( ) hero . moveRight ( ) hero . moveUp ( ) hero . moveRight ( ) h…" at bounding box center [855, 336] width 354 height 377
click at [810, 229] on div "hero . moveUp ( ) hero . moveRight ( ) hero . moveUp ( ) hero . moveRight ( ) h…" at bounding box center [855, 336] width 354 height 377
click at [377, 126] on footer at bounding box center [391, 133] width 38 height 19
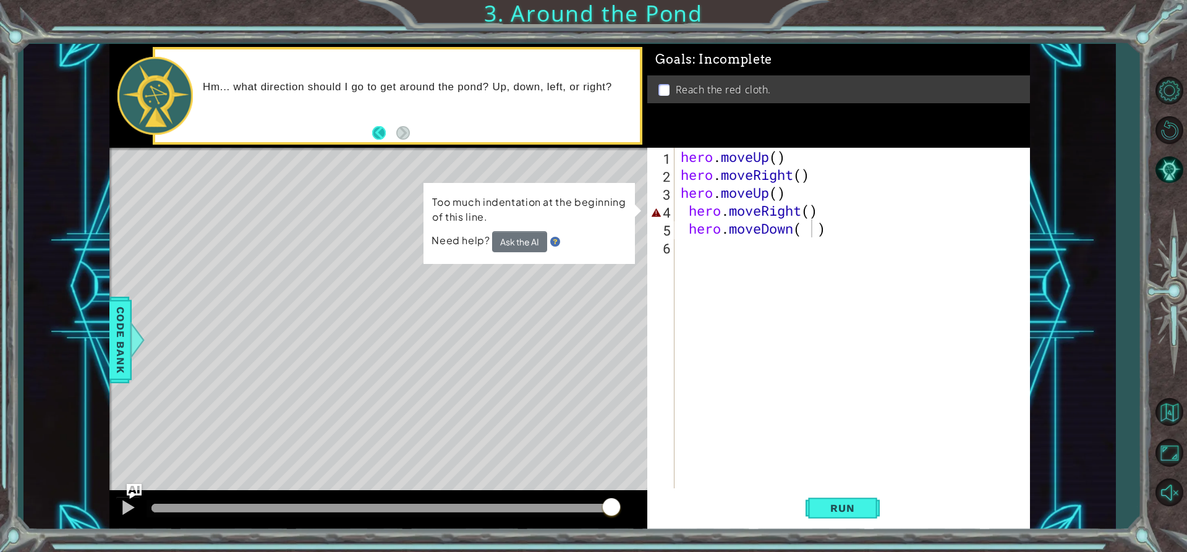
click at [380, 135] on button "Back" at bounding box center [384, 133] width 24 height 14
click at [380, 129] on button "Back" at bounding box center [384, 133] width 24 height 14
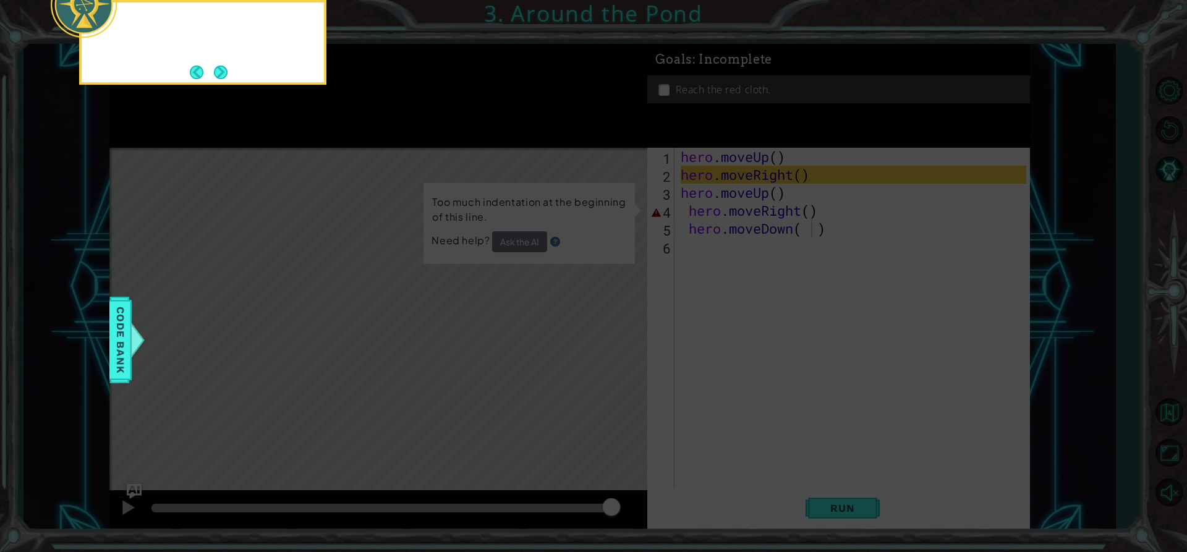
click at [380, 129] on icon at bounding box center [593, 82] width 1187 height 939
drag, startPoint x: 236, startPoint y: 75, endPoint x: 228, endPoint y: 74, distance: 8.1
click at [234, 75] on div "And hero.moveRight() will let me move righ" at bounding box center [202, 42] width 247 height 85
click at [228, 74] on button "Next" at bounding box center [221, 73] width 14 height 14
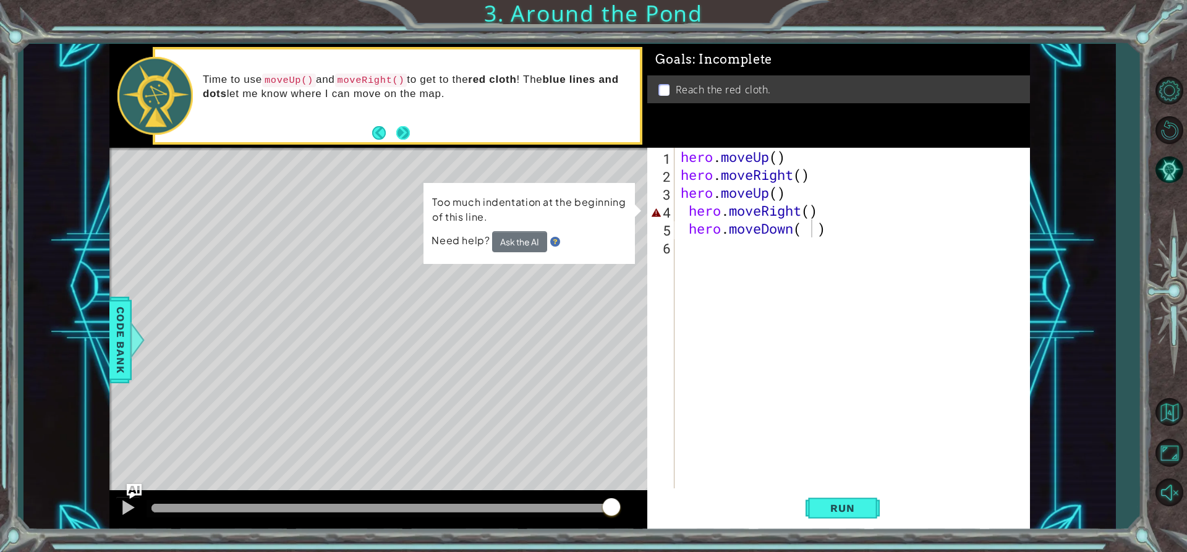
click at [402, 139] on button "Next" at bounding box center [403, 133] width 14 height 14
click at [793, 210] on div "hero . moveUp ( ) hero . moveRight ( ) hero . moveUp ( ) hero . moveRight ( ) h…" at bounding box center [855, 336] width 354 height 377
type textarea "hero.moveRight()"
click at [808, 213] on div "hero . moveUp ( ) hero . moveRight ( ) hero . moveUp ( ) hero . moveRight ( ) h…" at bounding box center [855, 336] width 354 height 377
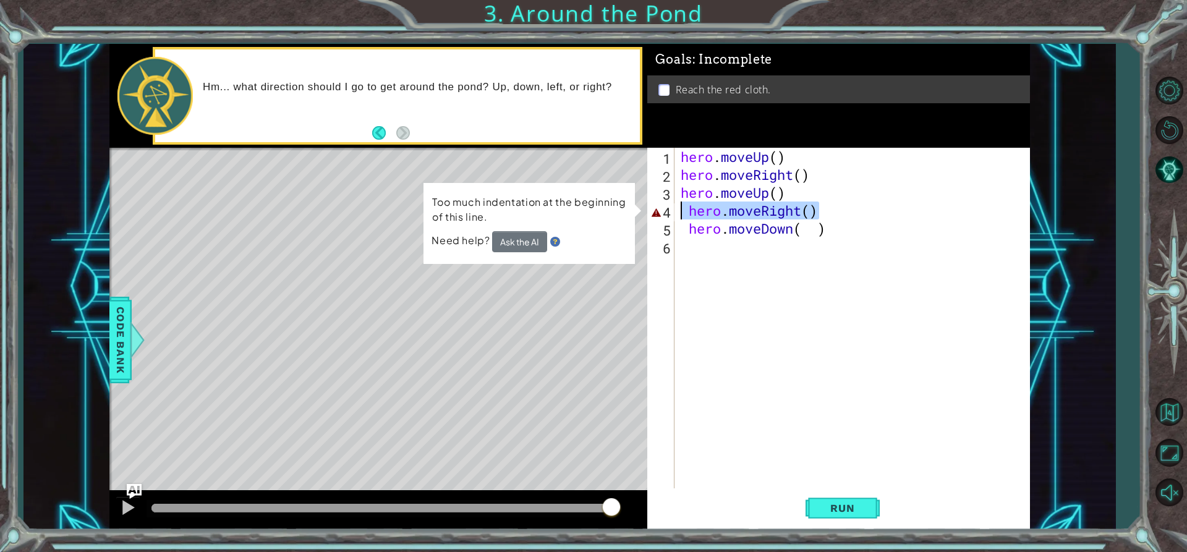
drag, startPoint x: 826, startPoint y: 205, endPoint x: 683, endPoint y: 216, distance: 143.3
click at [683, 216] on div "hero . moveUp ( ) hero . moveRight ( ) hero . moveUp ( ) hero . moveRight ( ) h…" at bounding box center [855, 336] width 354 height 377
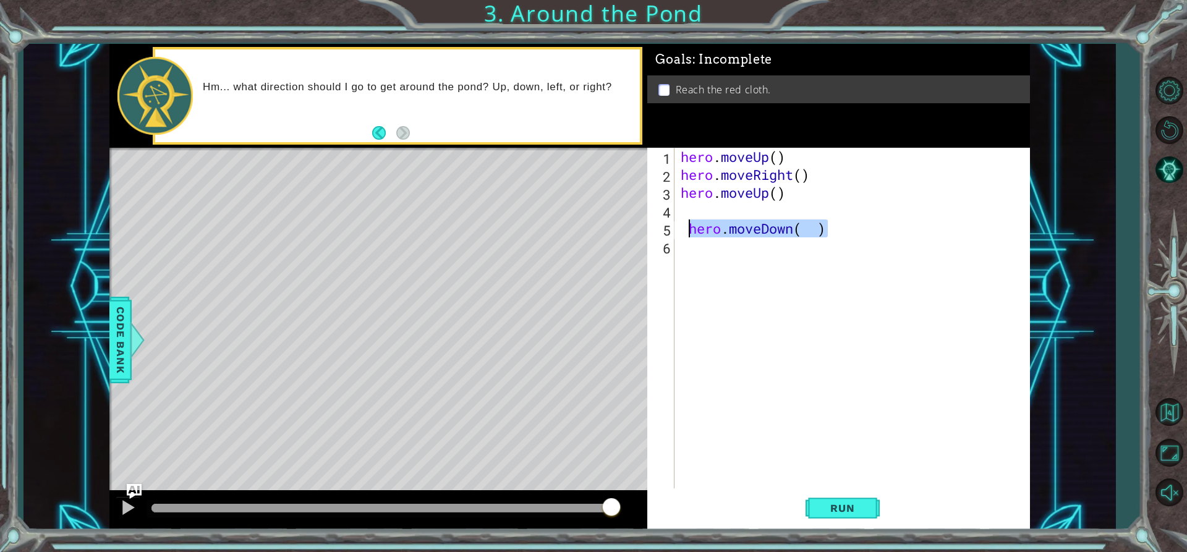
drag, startPoint x: 828, startPoint y: 224, endPoint x: 687, endPoint y: 223, distance: 141.0
click at [687, 223] on div "hero . moveUp ( ) hero . moveRight ( ) hero . moveUp ( ) hero . moveDown ( )" at bounding box center [855, 336] width 354 height 377
type textarea "hero.moveDown( )"
click at [675, 218] on div "1 2 3 4 5 6 hero . moveUp ( ) hero . moveRight ( ) hero . moveUp ( ) הההההההההה…" at bounding box center [837, 318] width 379 height 341
click at [682, 210] on div "hero . moveUp ( ) hero . moveRight ( ) hero . moveUp ( )" at bounding box center [855, 336] width 354 height 377
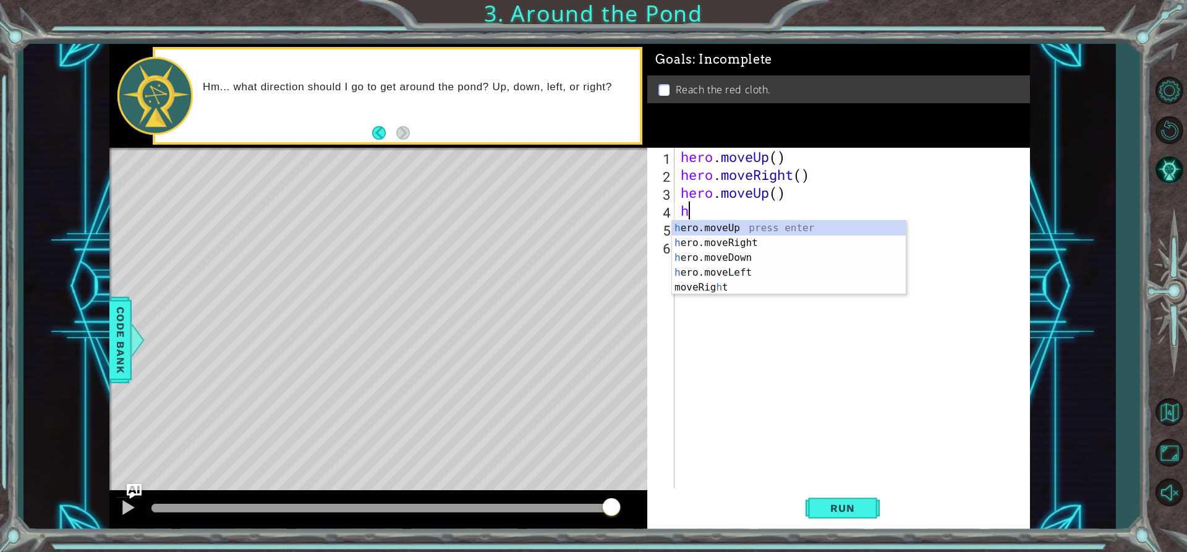
type textarea "he"
click at [716, 226] on div "he ro.moveUp press enter he ro.moveRight press enter he ro.moveDown press enter…" at bounding box center [789, 265] width 234 height 89
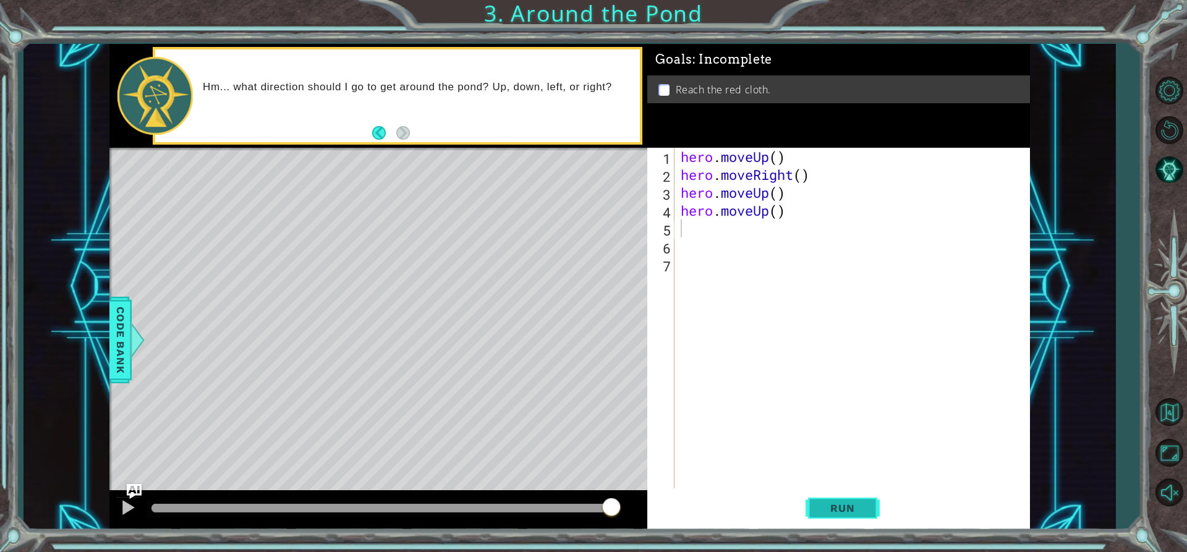
click at [837, 501] on button "Run" at bounding box center [843, 508] width 74 height 38
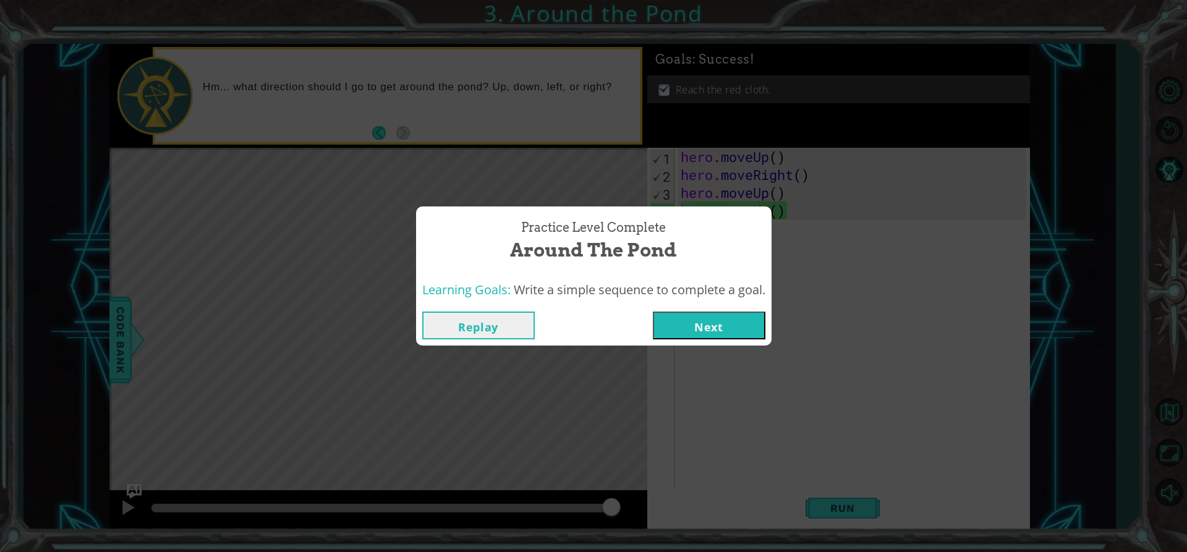
click at [706, 333] on button "Next" at bounding box center [709, 326] width 113 height 28
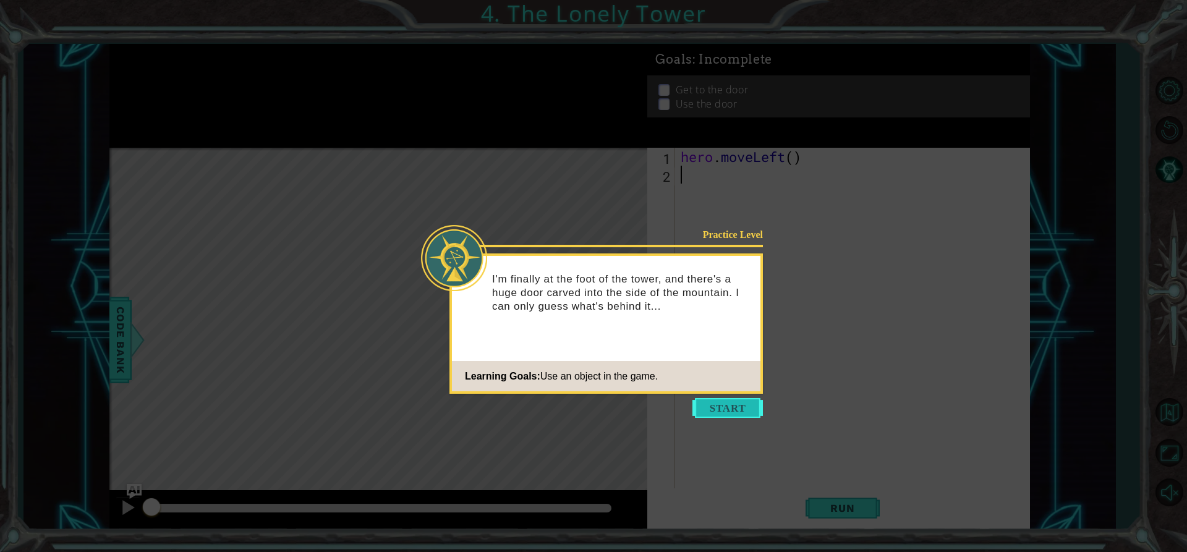
click at [745, 404] on button "Start" at bounding box center [728, 408] width 71 height 20
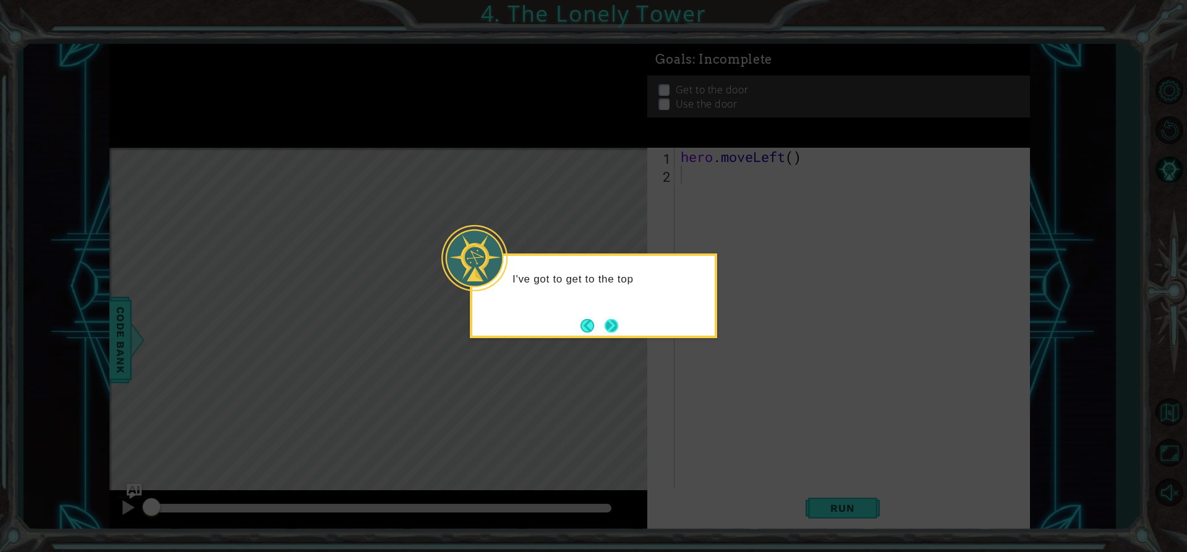
click at [605, 319] on button "Next" at bounding box center [612, 326] width 14 height 14
click at [607, 318] on footer at bounding box center [600, 326] width 38 height 19
click at [610, 320] on button "Next" at bounding box center [612, 326] width 14 height 14
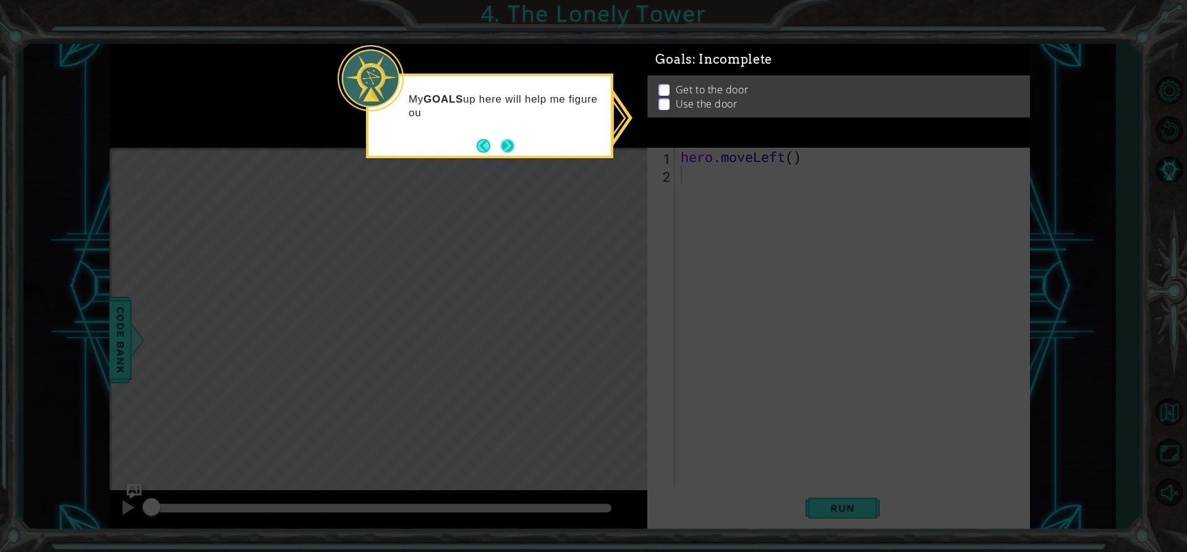
click at [510, 149] on button "Next" at bounding box center [508, 146] width 14 height 14
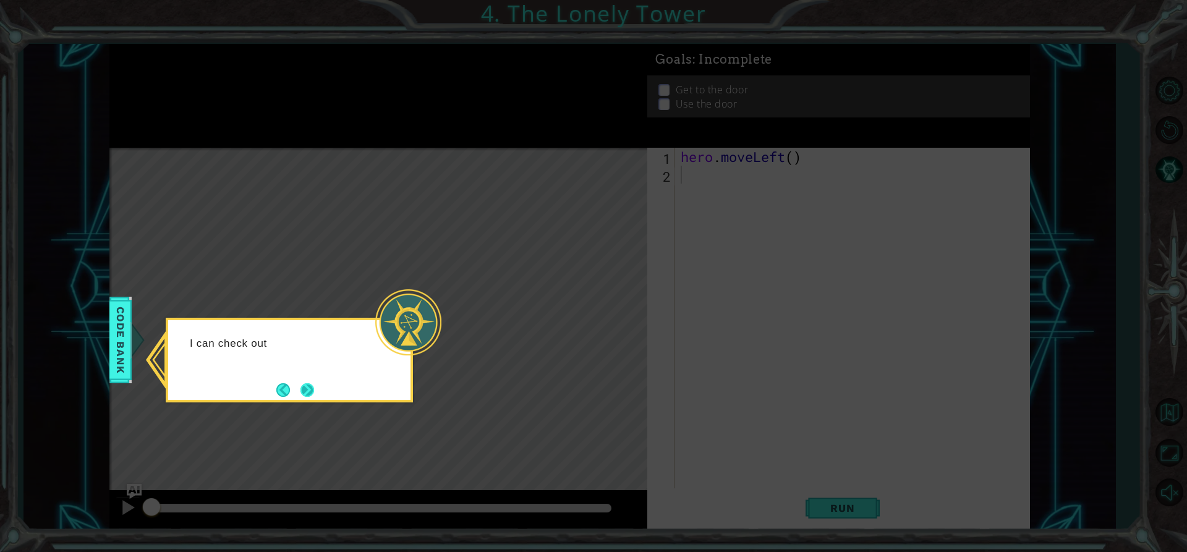
click at [312, 387] on button "Next" at bounding box center [308, 390] width 14 height 14
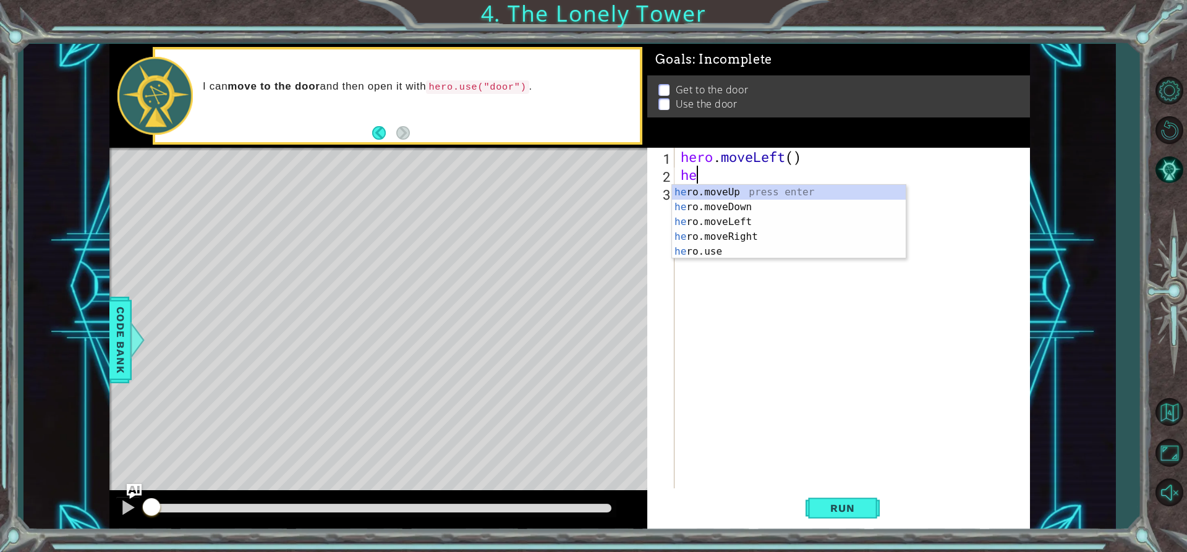
type textarea "her"
click at [793, 208] on div "her o.moveUp press enter her o.moveDown press enter her o.moveLeft press enter …" at bounding box center [789, 237] width 234 height 104
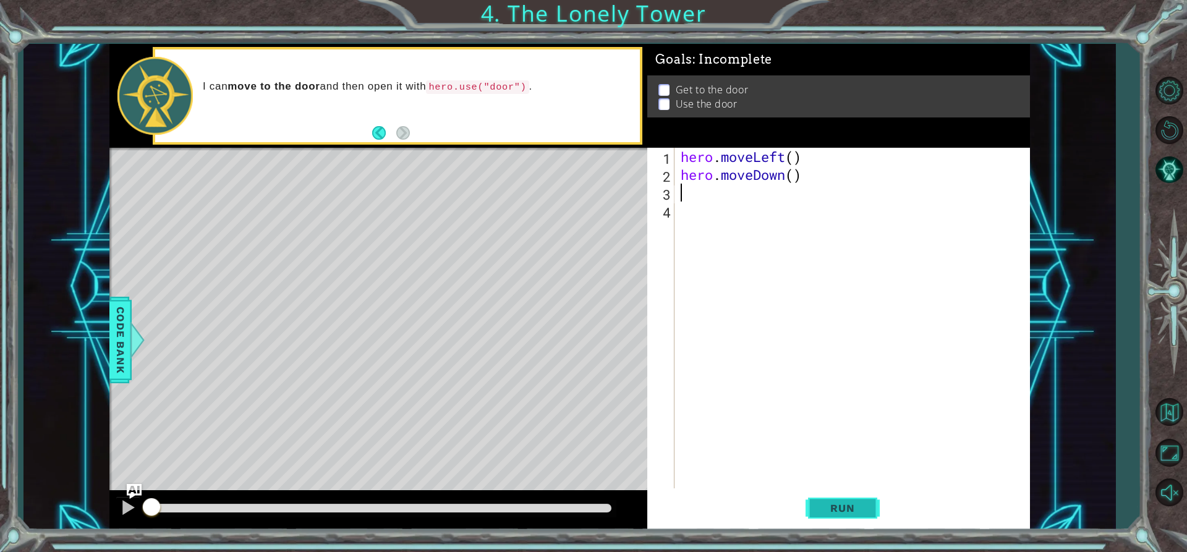
click at [844, 499] on button "Run" at bounding box center [843, 508] width 74 height 38
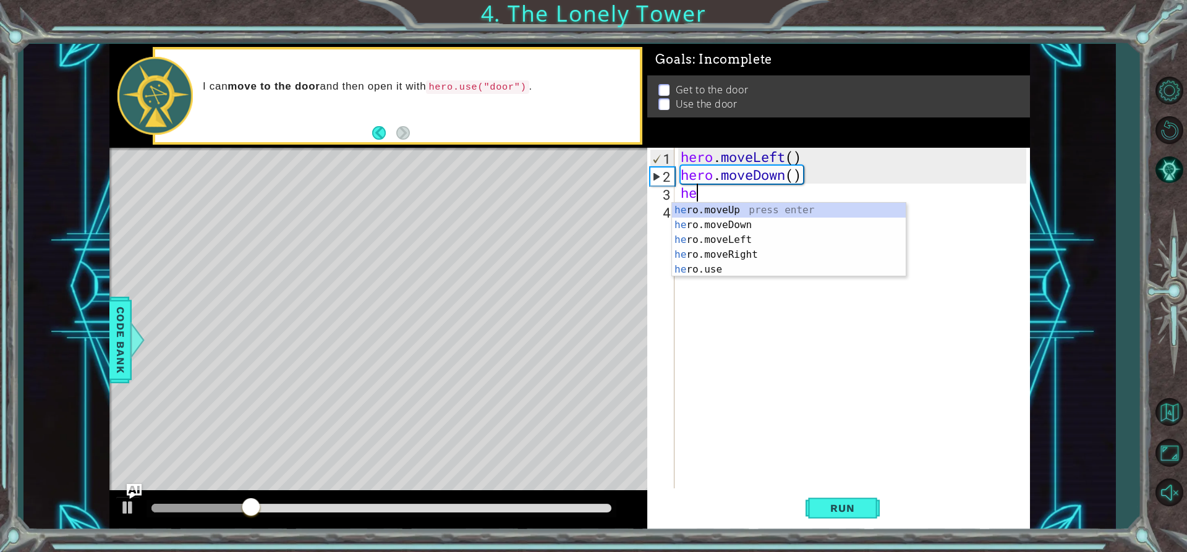
type textarea "her"
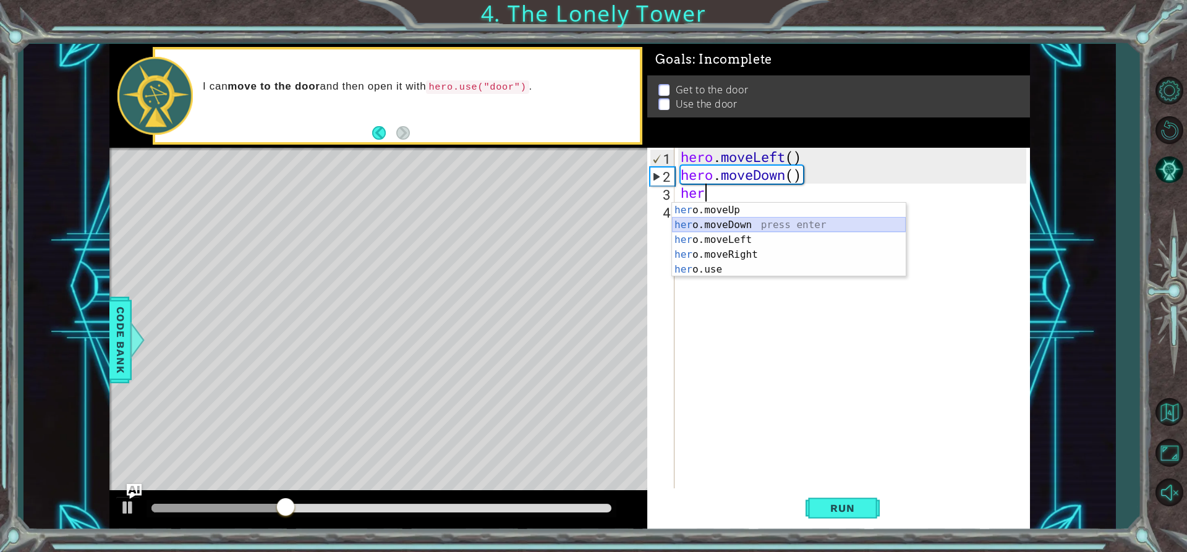
click at [714, 225] on div "her o.moveUp press enter her o.moveDown press enter her o.moveLeft press enter …" at bounding box center [789, 255] width 234 height 104
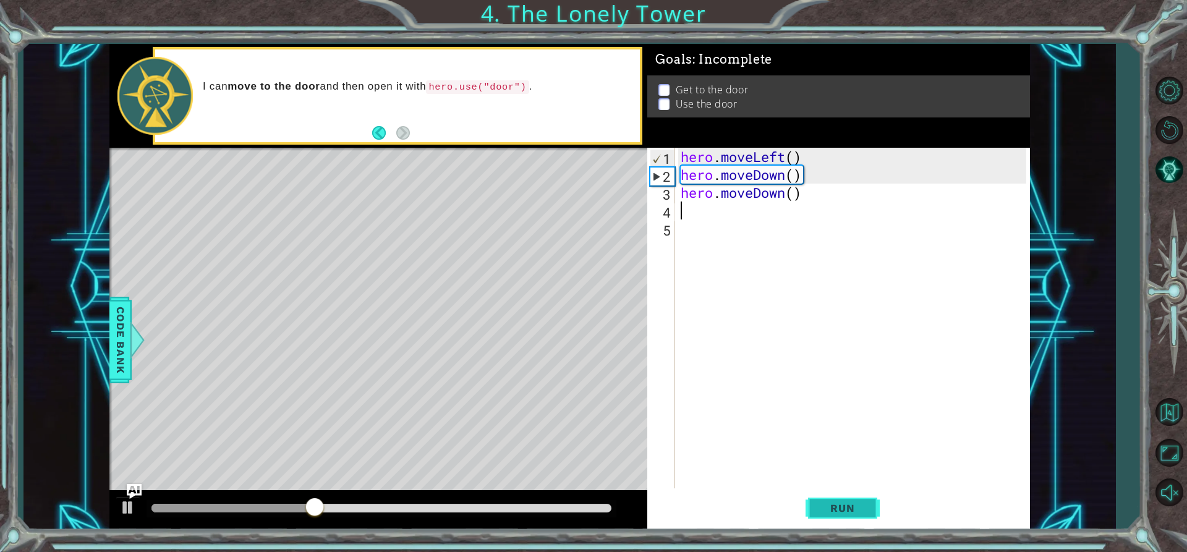
click at [818, 500] on button "Run" at bounding box center [843, 508] width 74 height 38
